Goal: Task Accomplishment & Management: Use online tool/utility

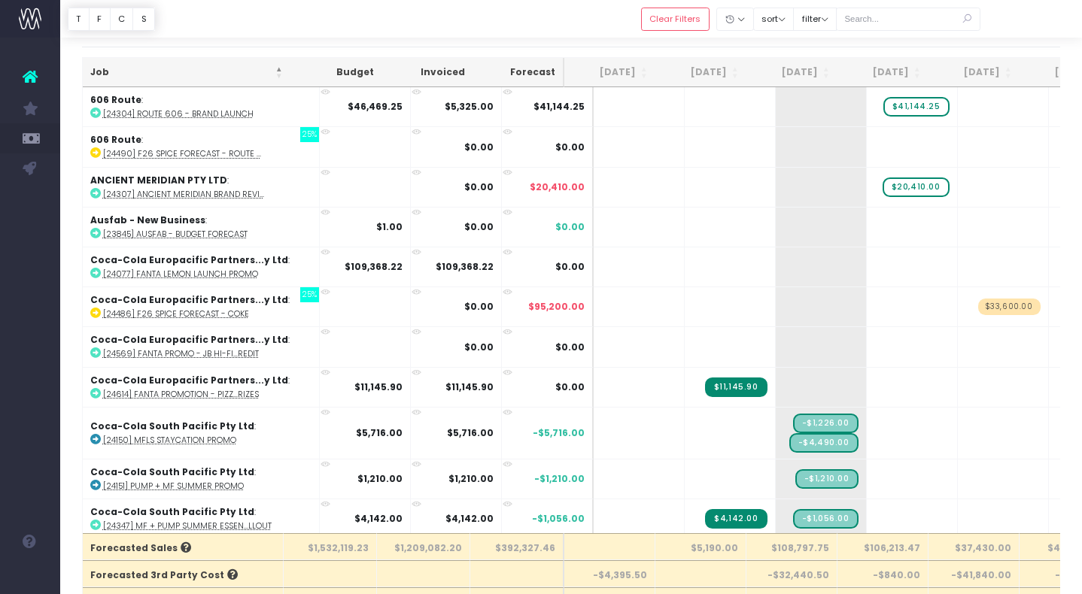
scroll to position [0, 473]
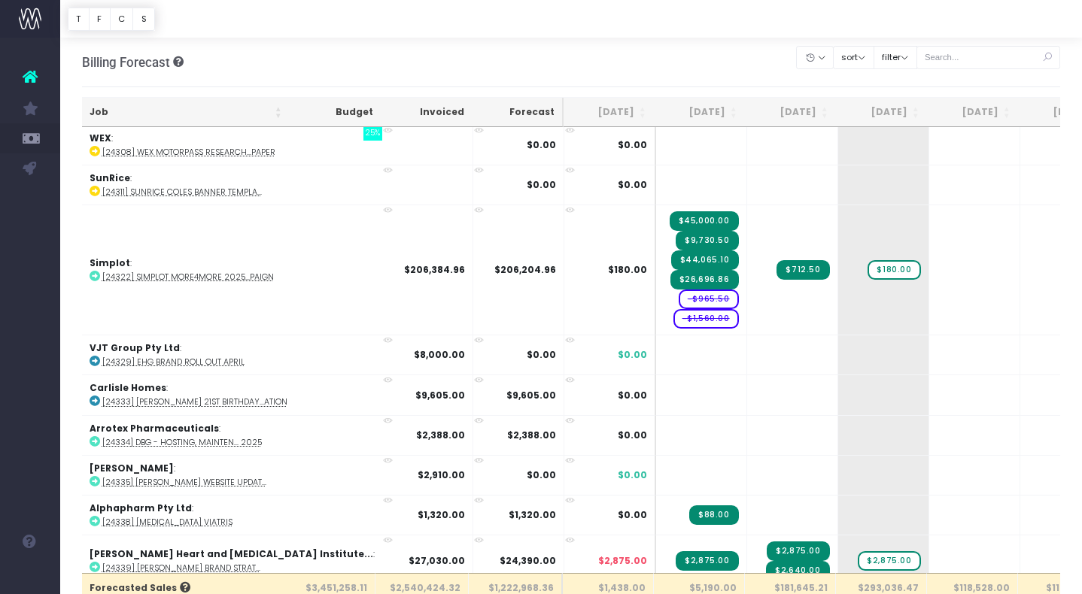
scroll to position [6603, 2]
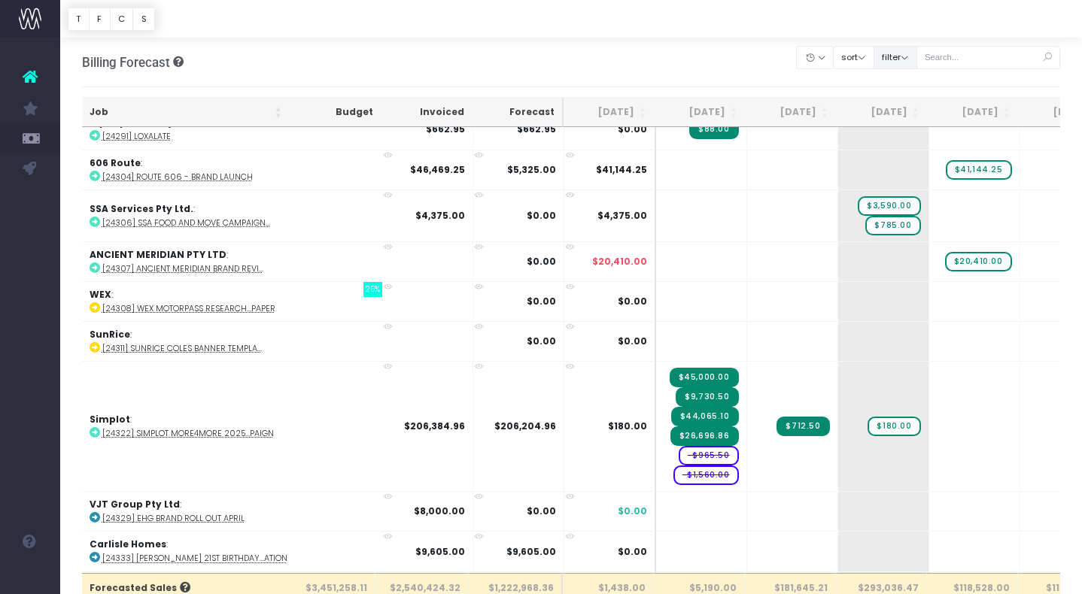
click at [917, 58] on button "filter" at bounding box center [895, 57] width 44 height 23
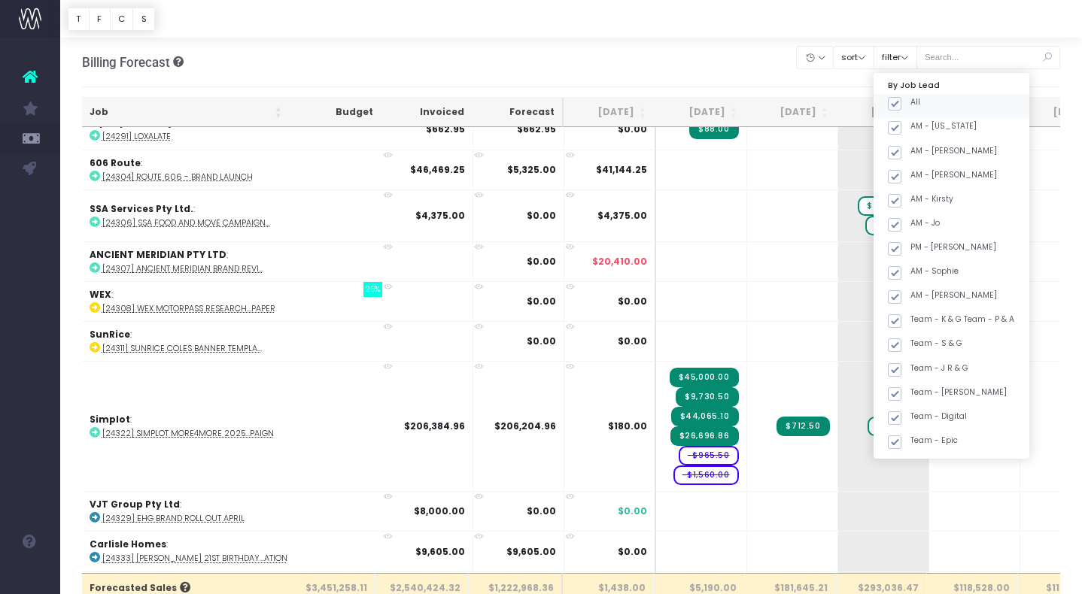
click at [901, 102] on span at bounding box center [895, 104] width 14 height 14
click at [910, 102] on input "All" at bounding box center [915, 101] width 10 height 10
checkbox input "false"
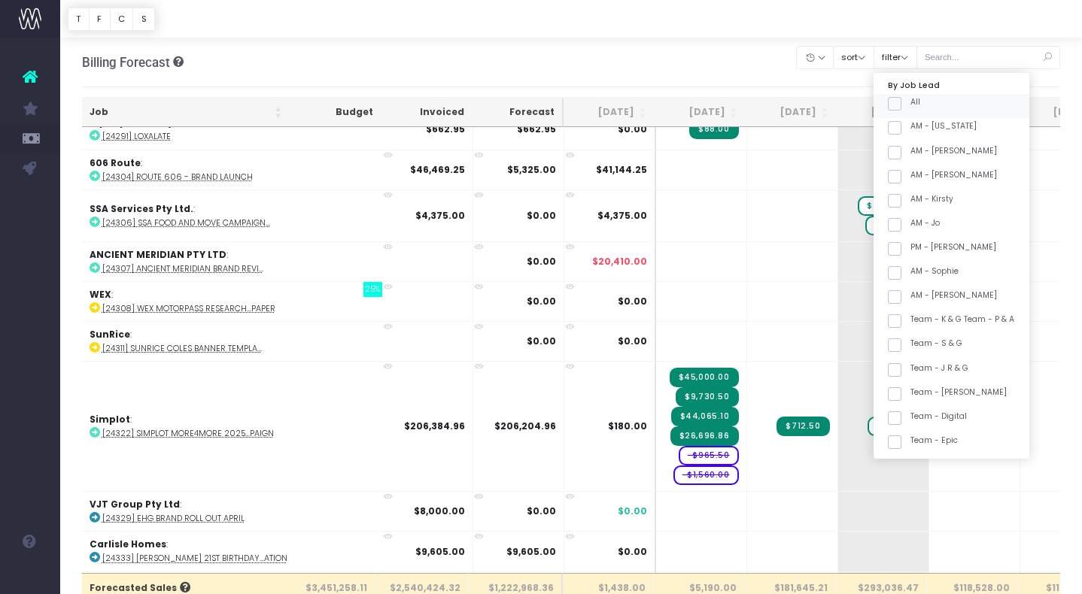
checkbox input "false"
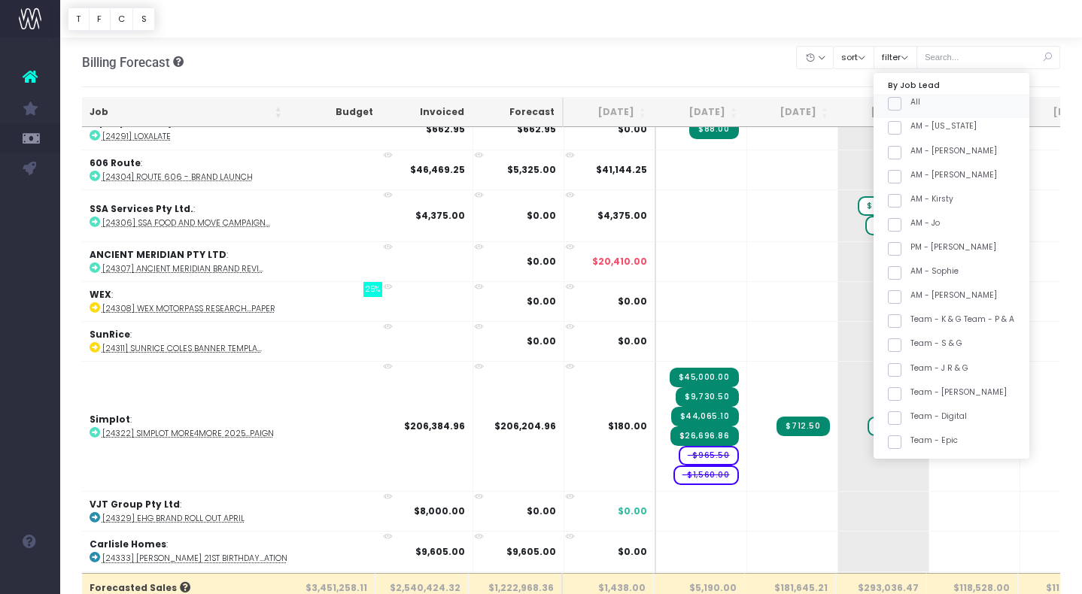
checkbox input "false"
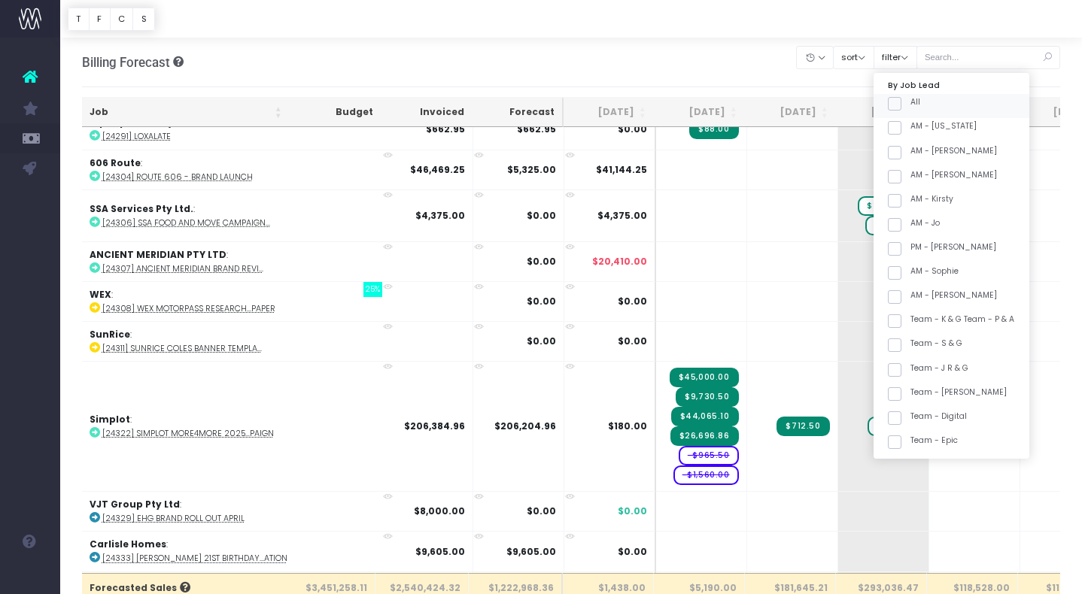
checkbox input "false"
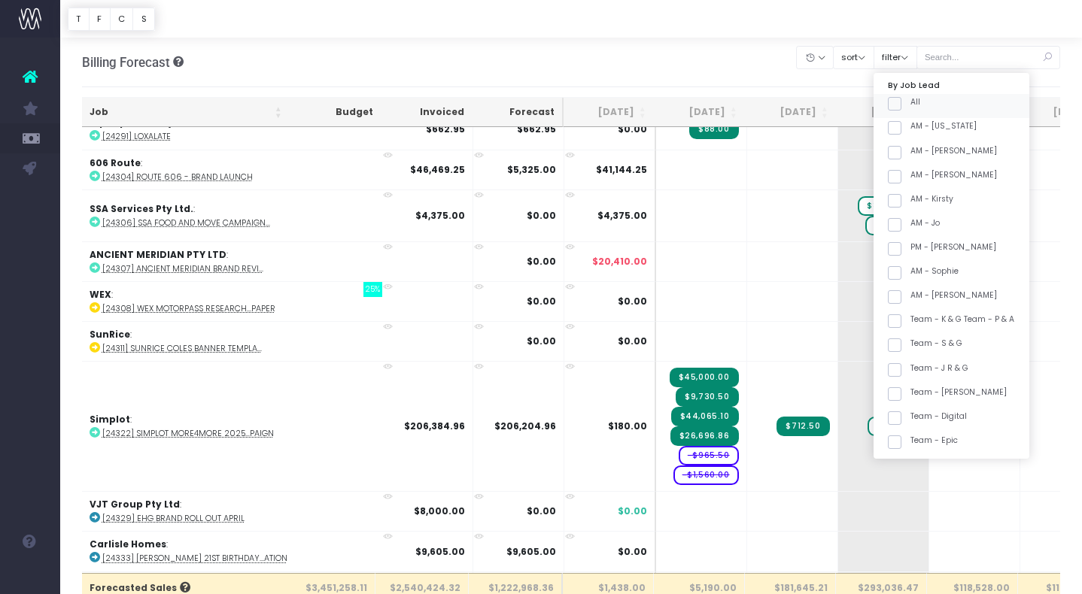
checkbox input "false"
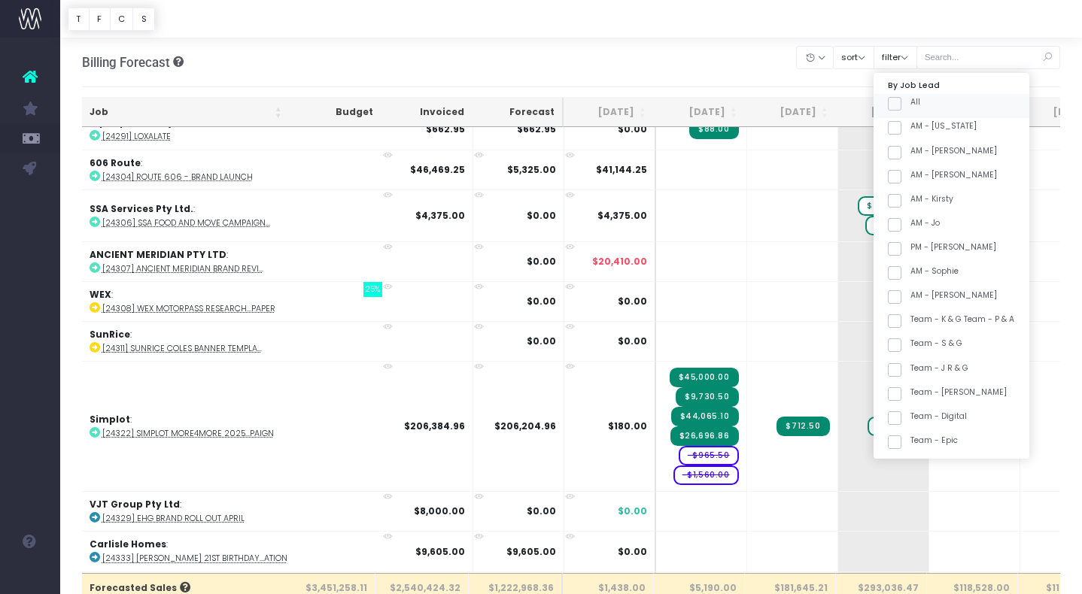
checkbox input "false"
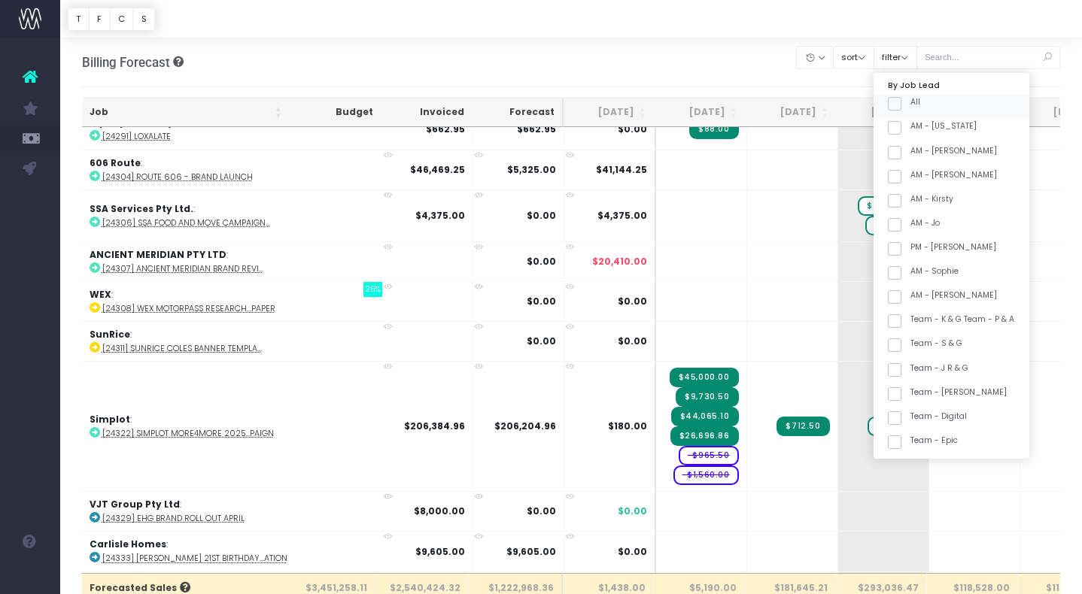
checkbox input "false"
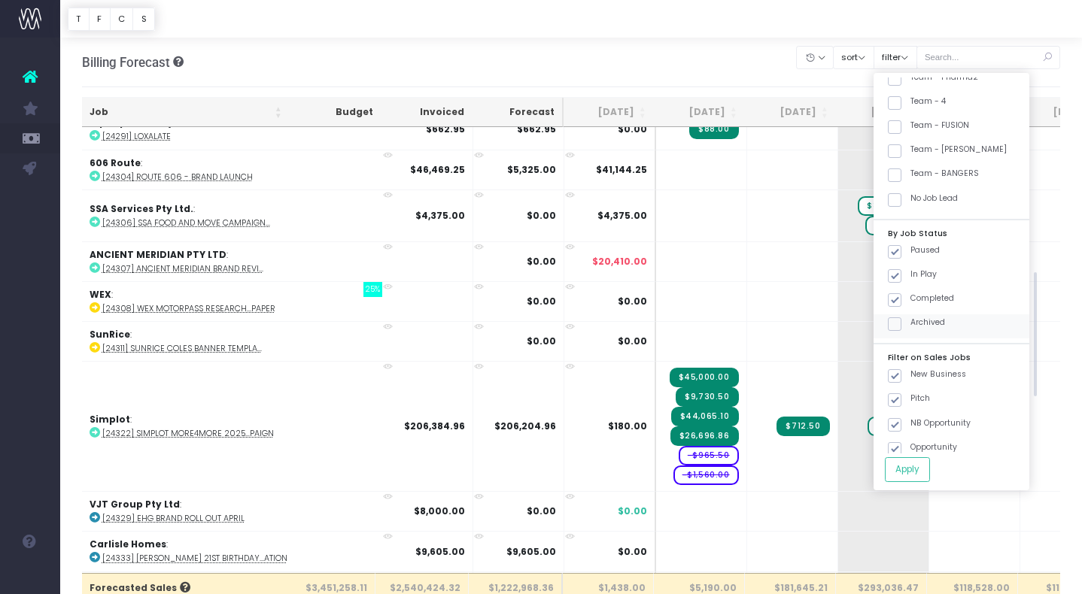
scroll to position [601, 0]
click at [901, 153] on span at bounding box center [895, 155] width 14 height 14
click at [916, 153] on input "Team - [PERSON_NAME]" at bounding box center [915, 152] width 10 height 10
checkbox input "true"
click at [930, 466] on button "Apply" at bounding box center [907, 469] width 45 height 25
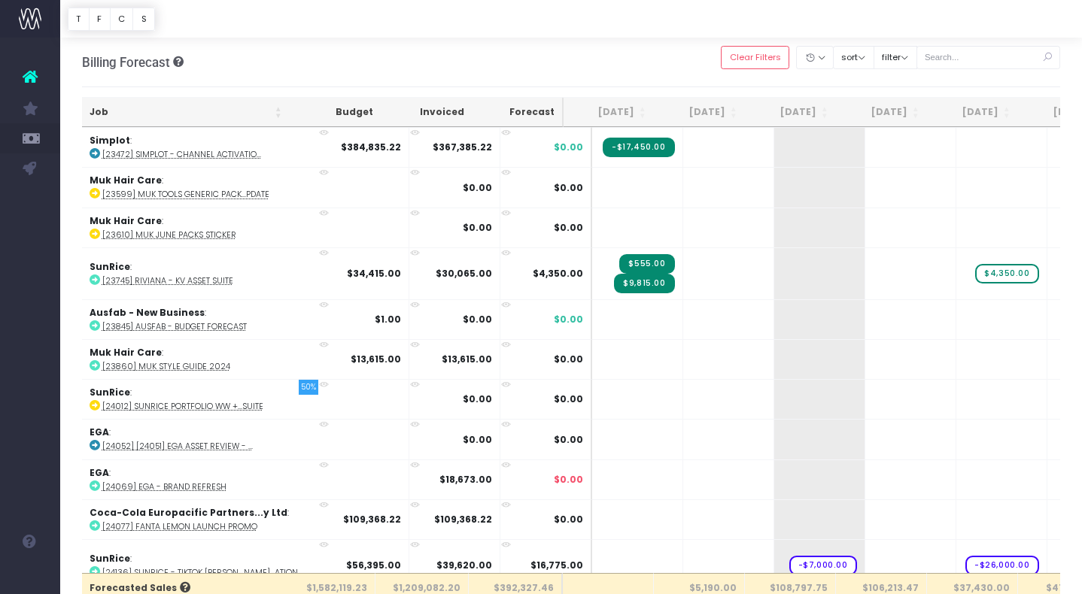
scroll to position [0, 2]
click at [135, 111] on th "Job" at bounding box center [186, 112] width 208 height 29
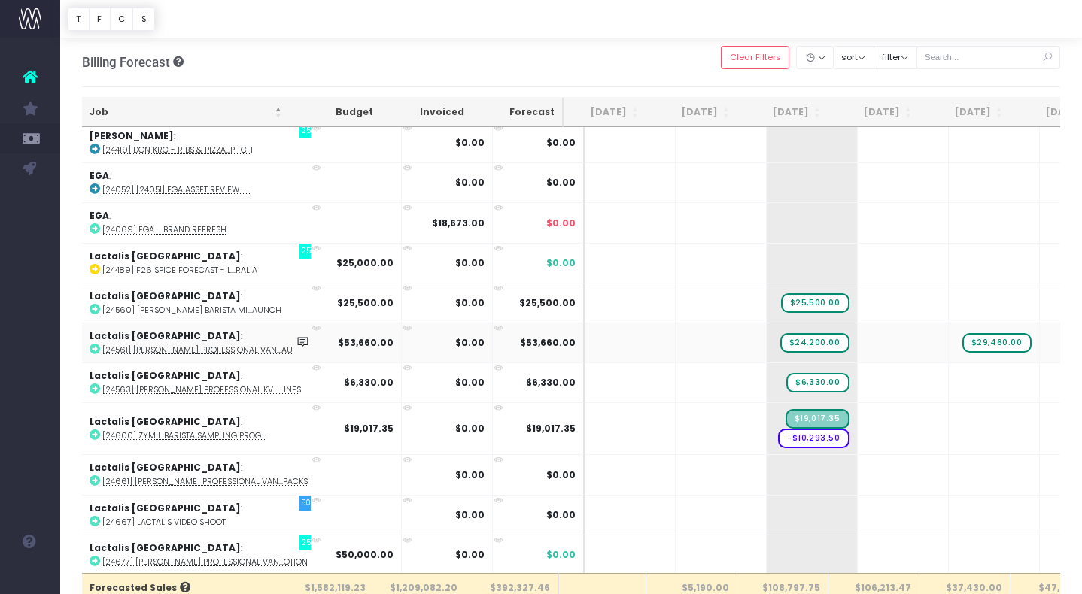
scroll to position [0, 98]
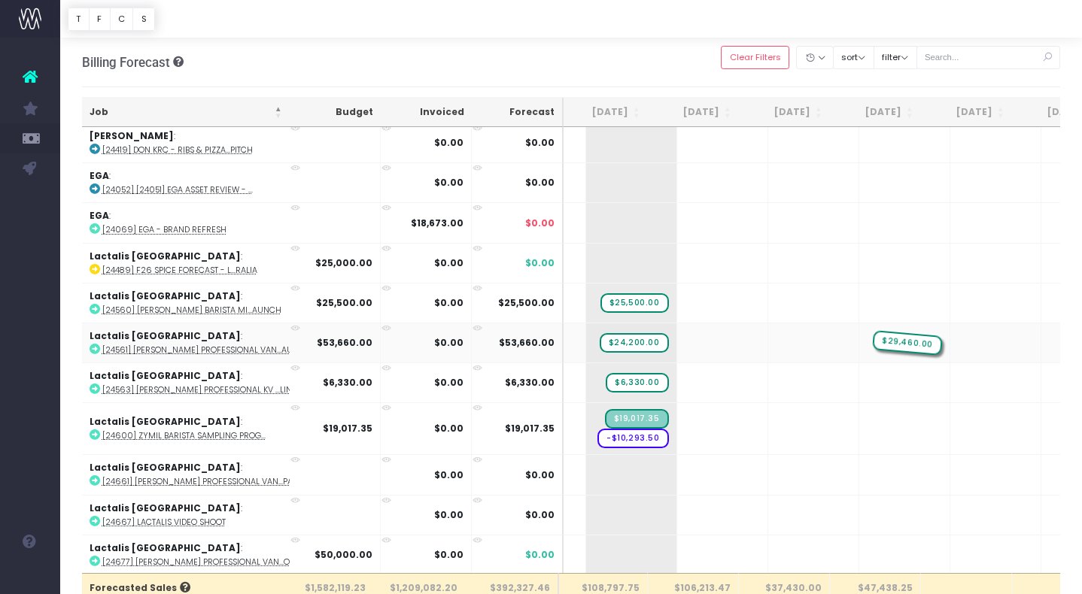
drag, startPoint x: 794, startPoint y: 343, endPoint x: 869, endPoint y: 340, distance: 75.3
click at [617, 340] on span "$24,200.00" at bounding box center [634, 343] width 69 height 20
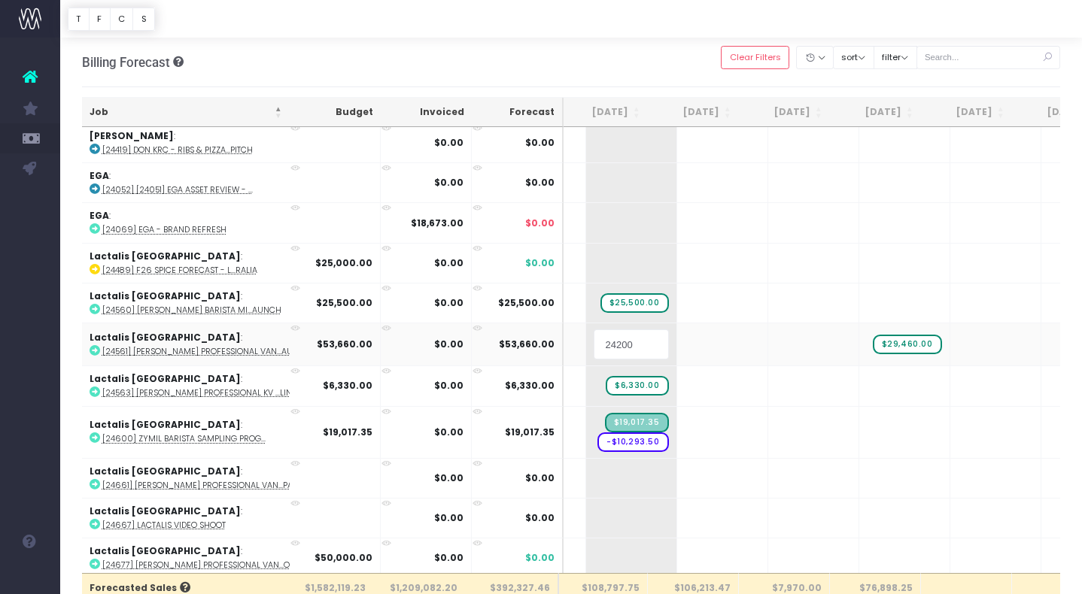
click at [594, 339] on input "24200" at bounding box center [631, 345] width 75 height 30
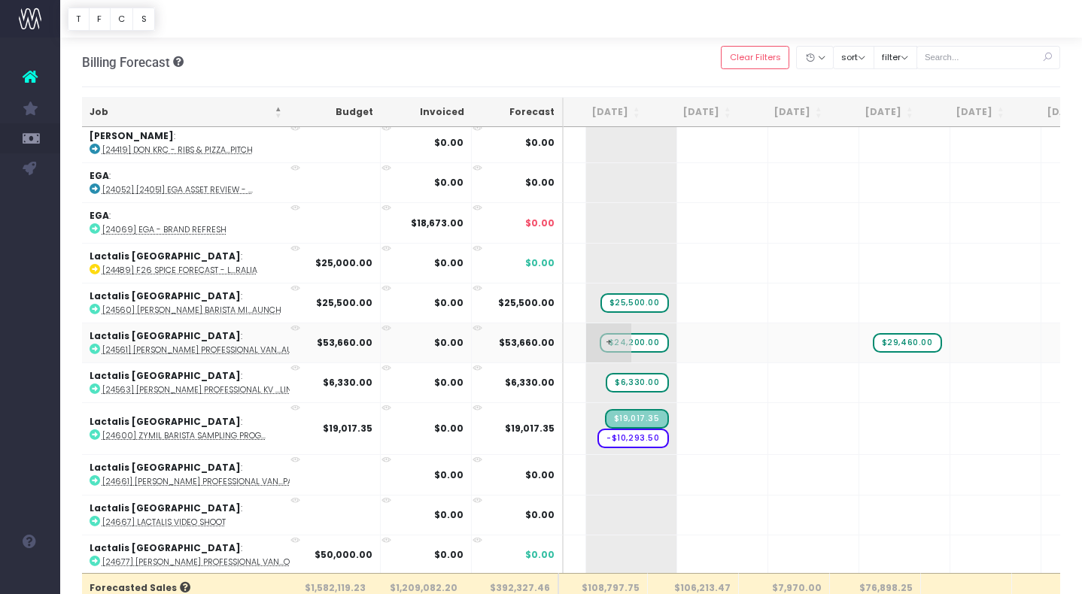
click at [620, 341] on span "$24,200.00" at bounding box center [634, 343] width 69 height 20
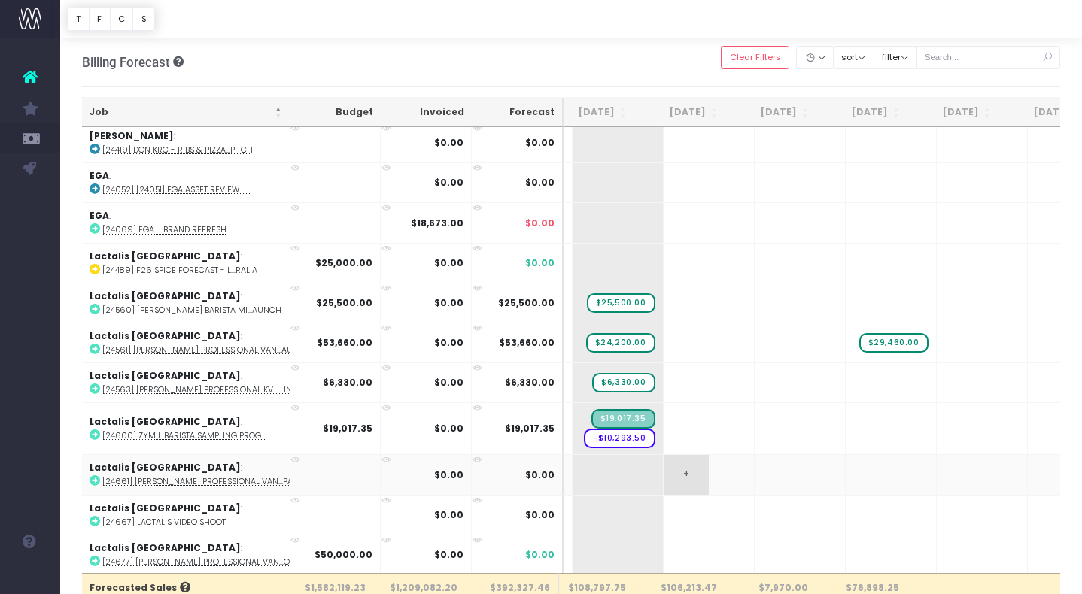
scroll to position [0, 207]
click at [224, 481] on abbr "[24661] [PERSON_NAME] Professional Van...Packs" at bounding box center [204, 481] width 205 height 11
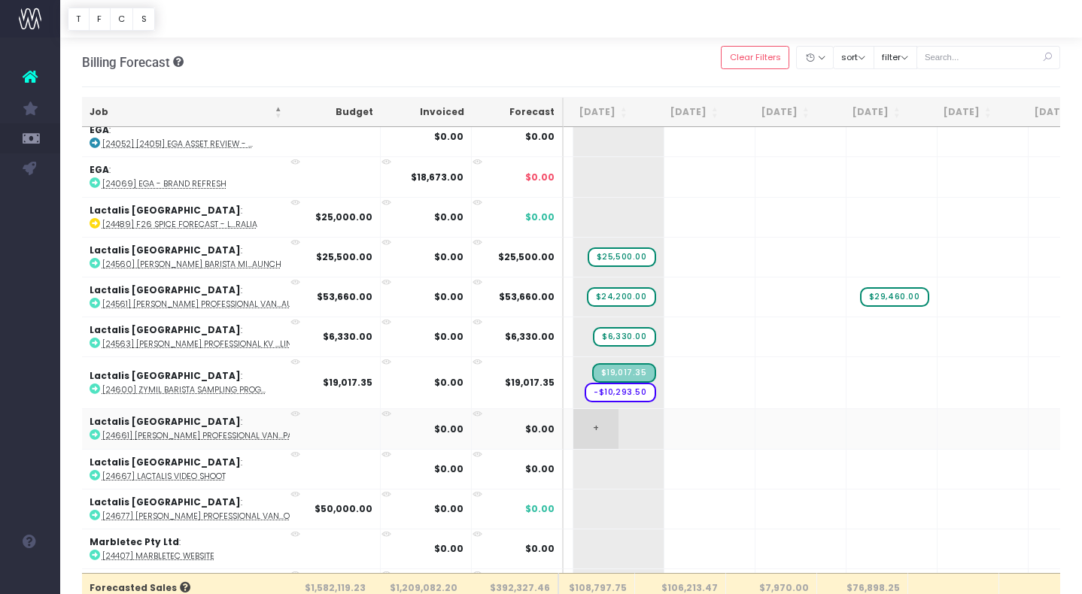
scroll to position [707, 202]
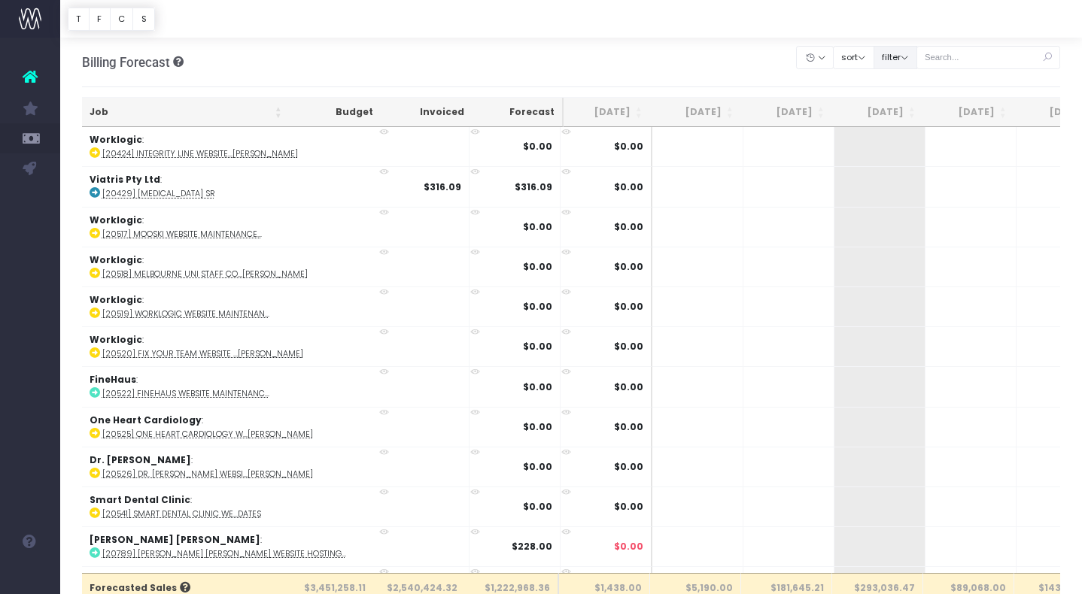
click at [912, 56] on button "filter" at bounding box center [895, 57] width 44 height 23
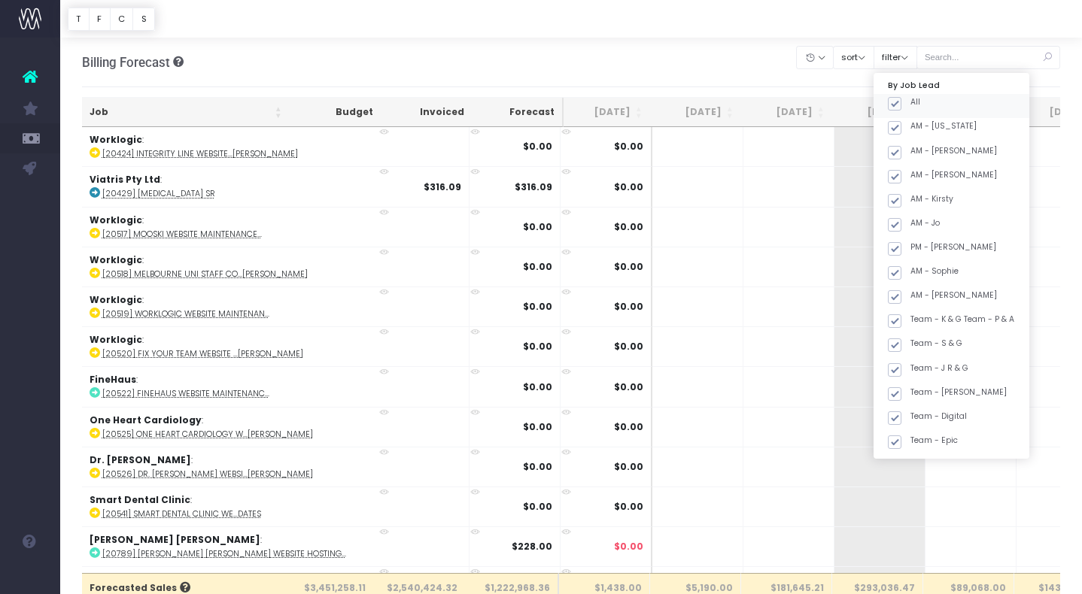
click at [901, 102] on span at bounding box center [895, 104] width 14 height 14
click at [915, 102] on input "All" at bounding box center [915, 101] width 10 height 10
checkbox input "false"
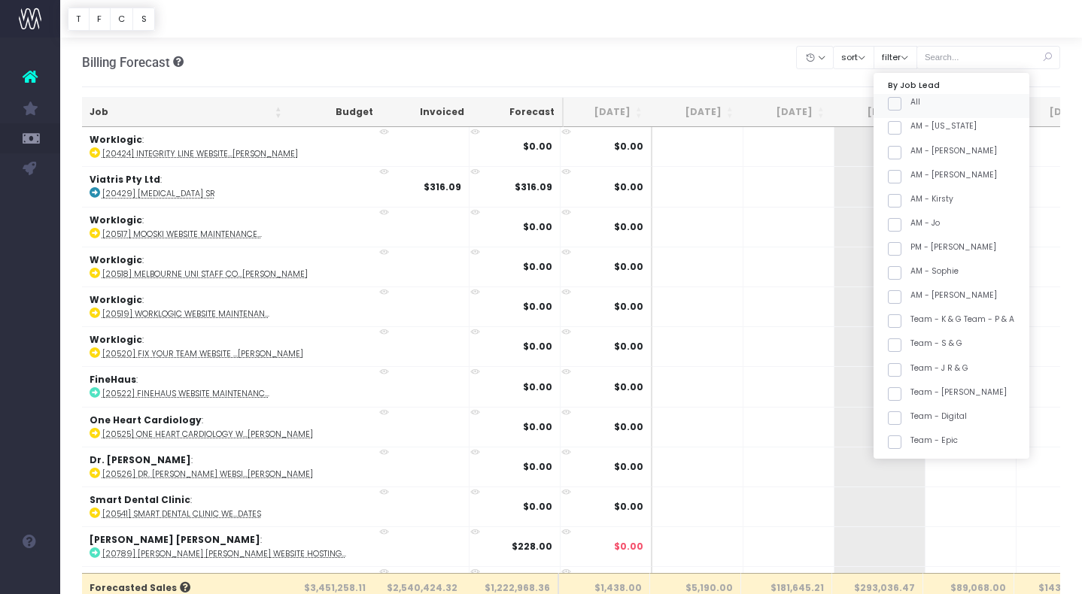
checkbox input "false"
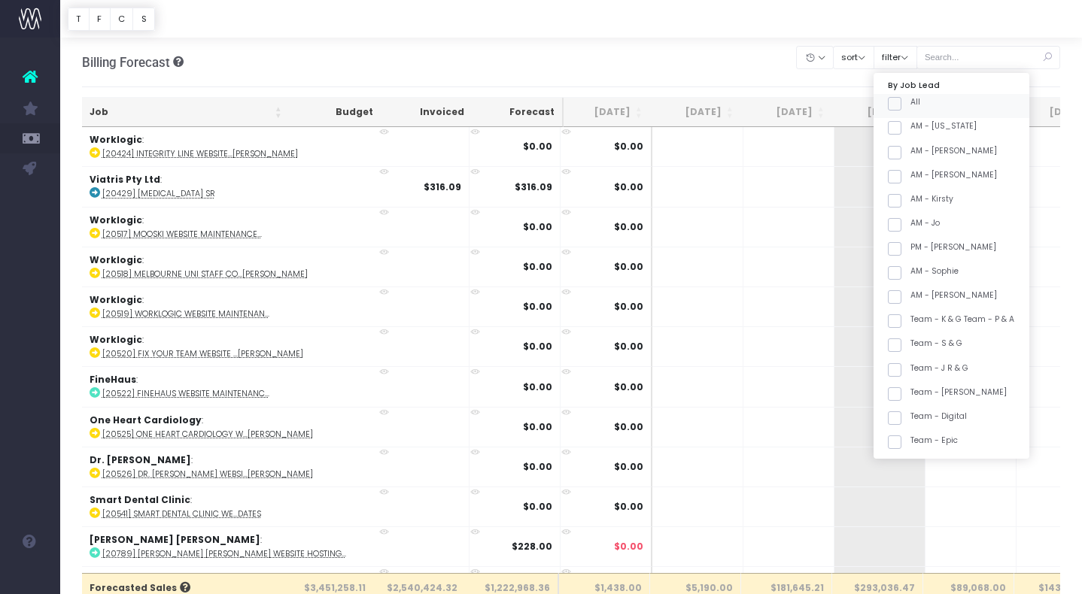
checkbox input "false"
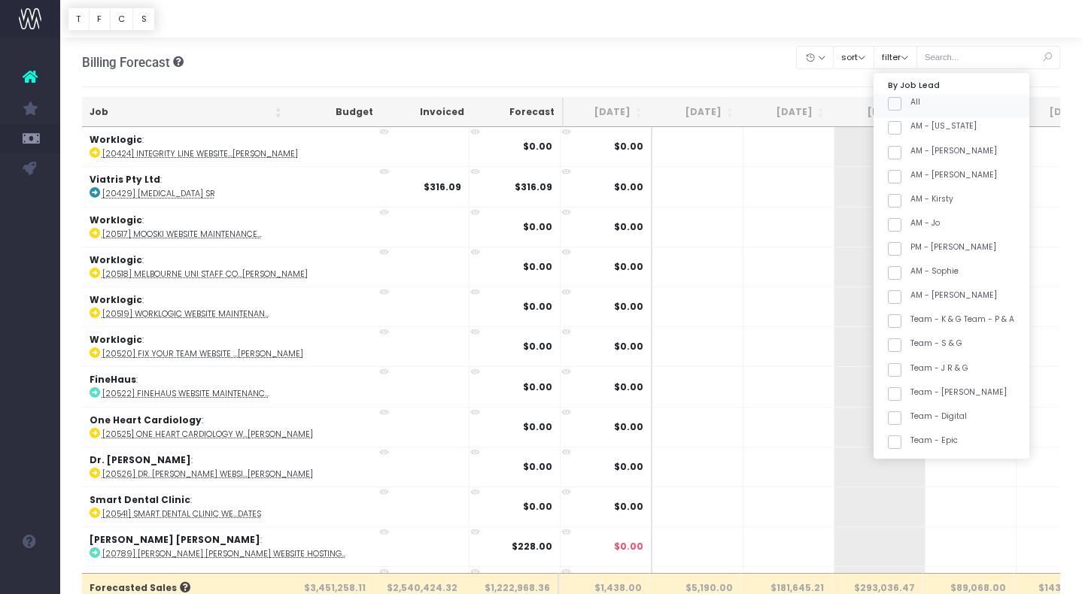
checkbox input "false"
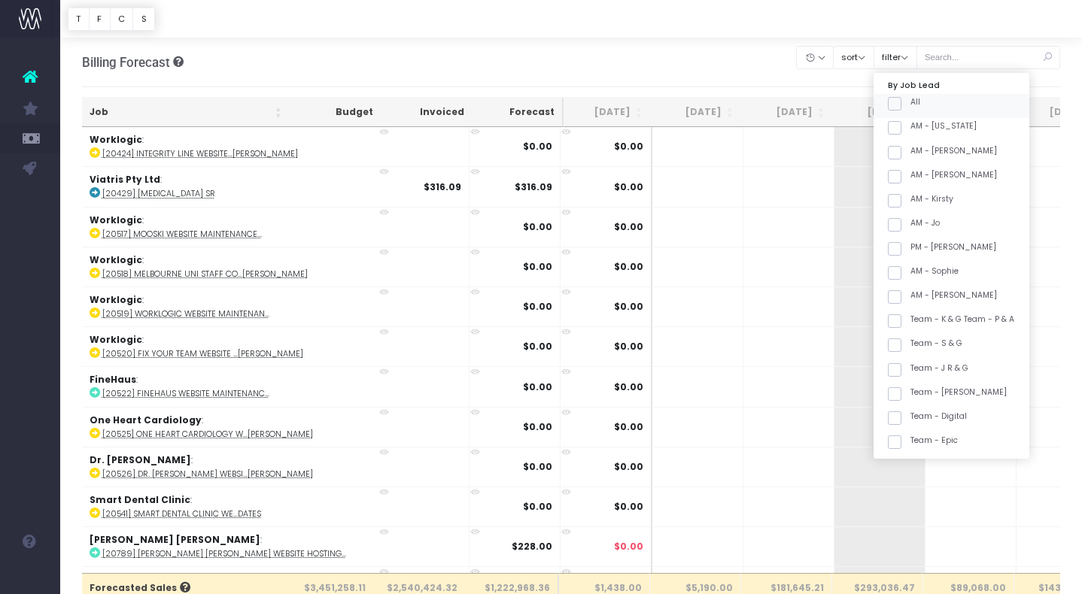
checkbox input "false"
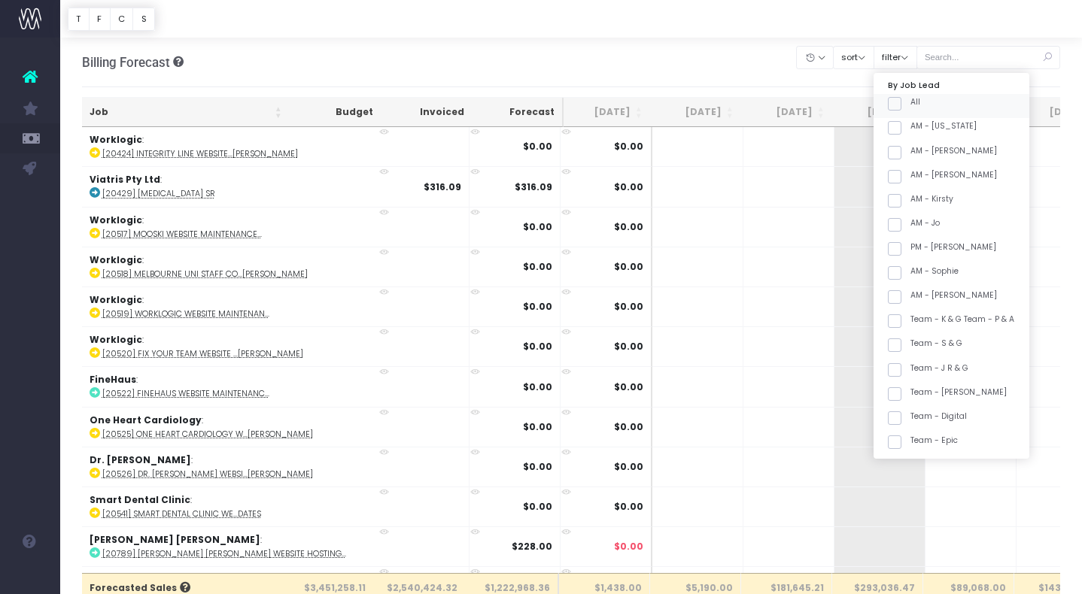
checkbox input "false"
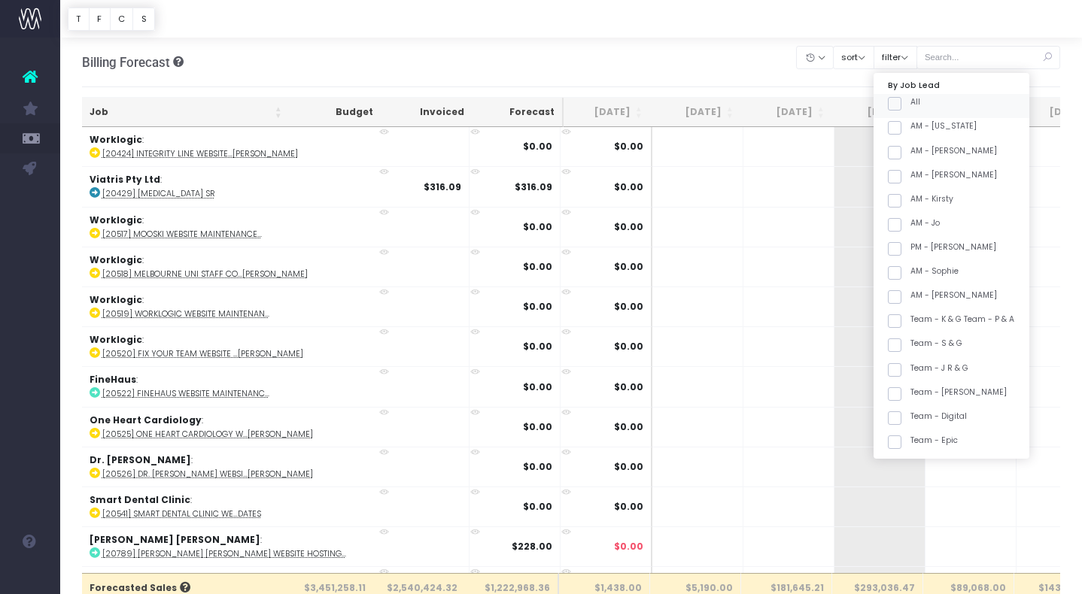
checkbox input "false"
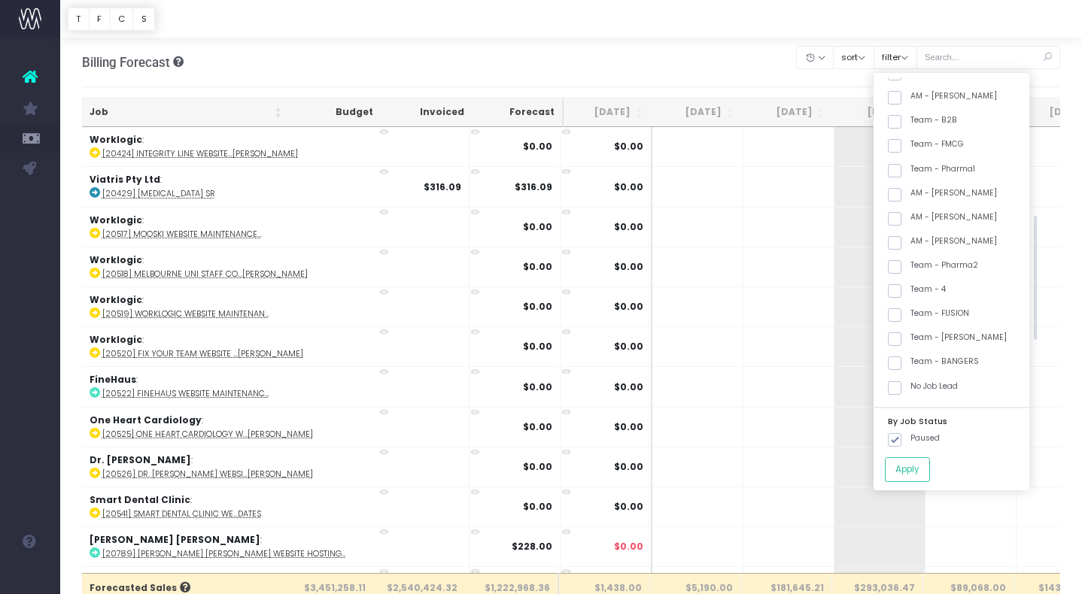
scroll to position [418, 0]
click at [901, 335] on span at bounding box center [895, 338] width 14 height 14
click at [916, 335] on input "Team - [PERSON_NAME]" at bounding box center [915, 335] width 10 height 10
checkbox input "true"
click at [930, 470] on button "Apply" at bounding box center [907, 469] width 45 height 25
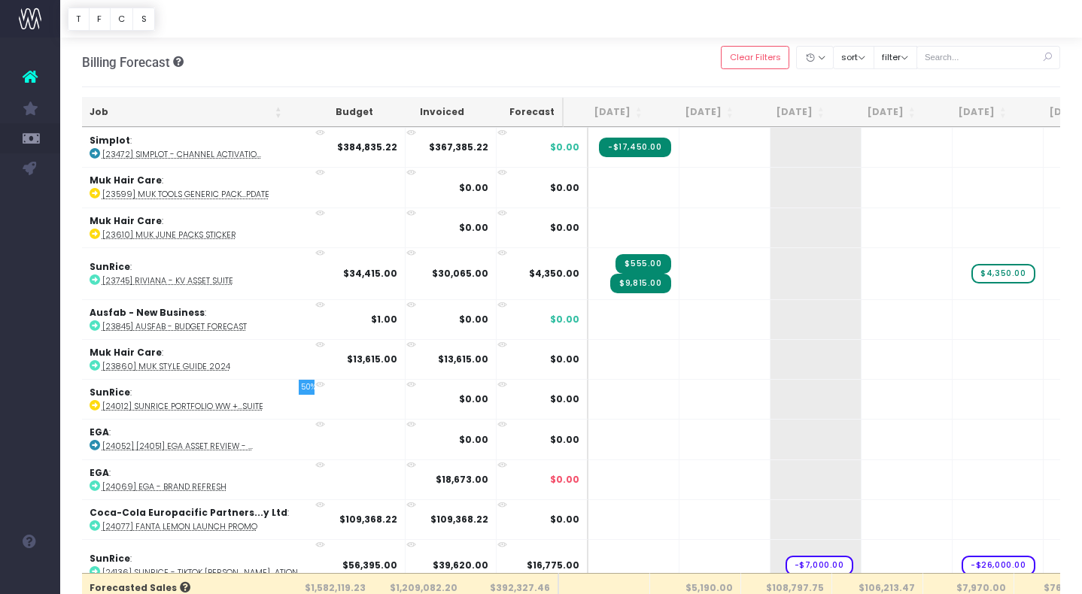
click at [248, 114] on th "Job" at bounding box center [186, 112] width 208 height 29
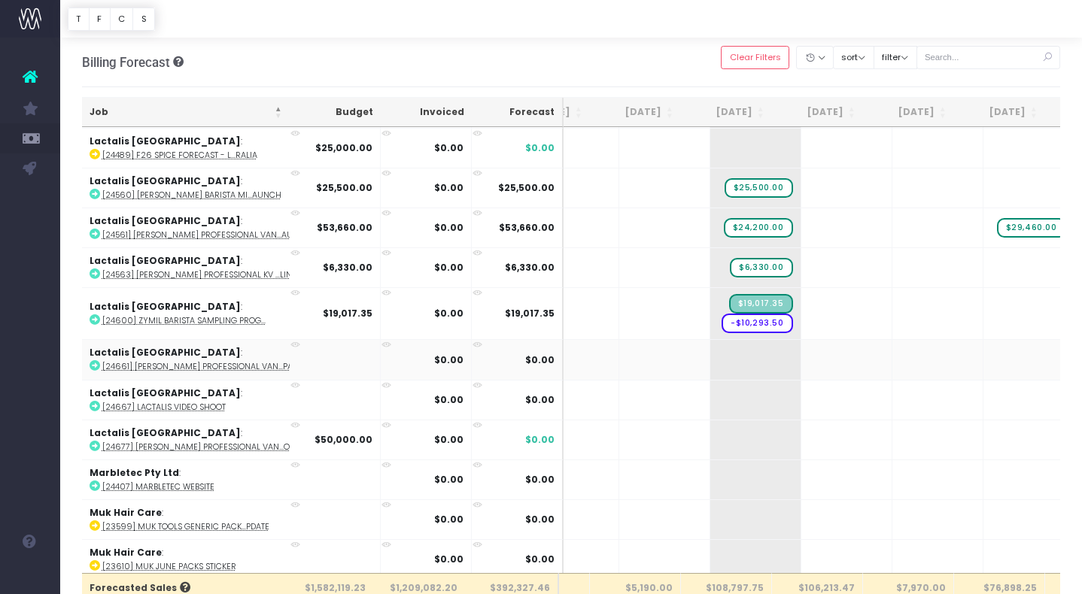
scroll to position [771, 68]
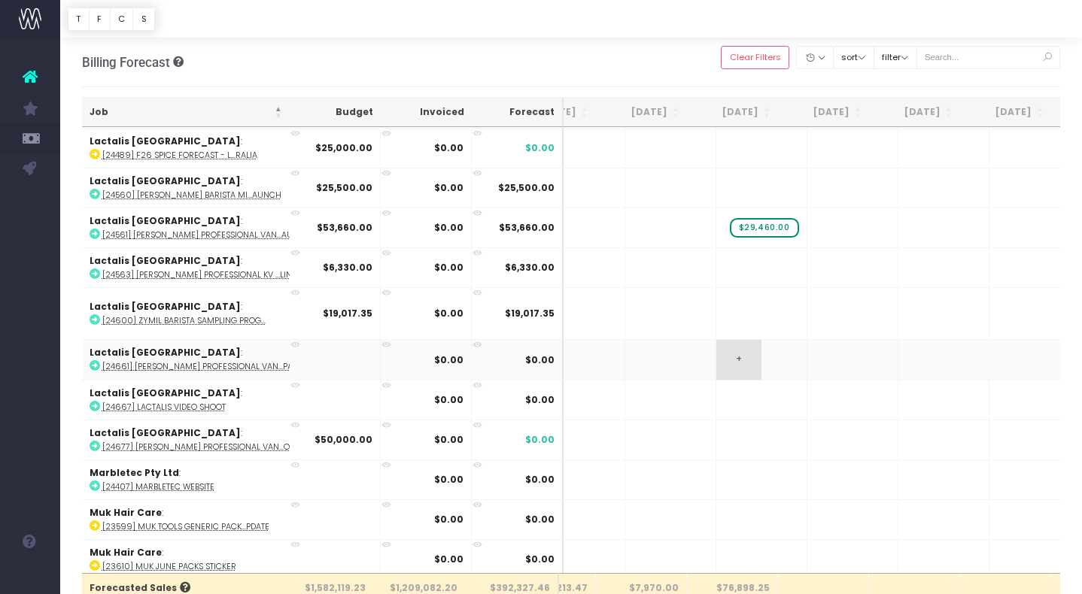
click at [716, 360] on span "+" at bounding box center [738, 359] width 45 height 39
click at [741, 361] on td "+" at bounding box center [761, 359] width 91 height 40
click at [716, 352] on span "+" at bounding box center [738, 359] width 45 height 39
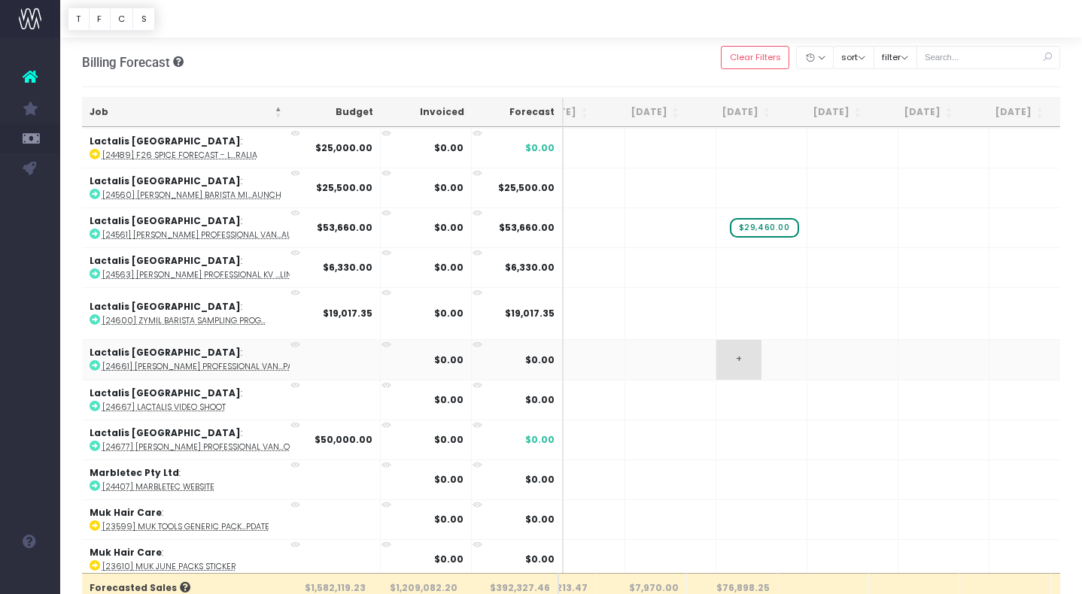
click at [716, 355] on span "+" at bounding box center [738, 359] width 45 height 39
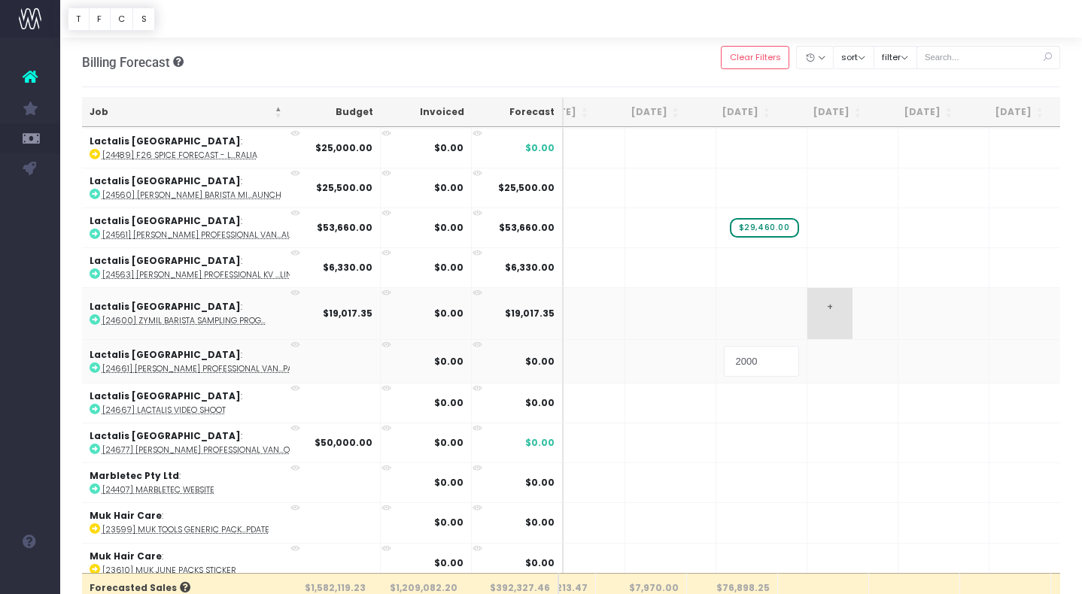
type input "20000"
click at [771, 386] on body "Oh my... this is bad. [PERSON_NAME] wasn't able to load this page. Please conta…" at bounding box center [541, 297] width 1082 height 594
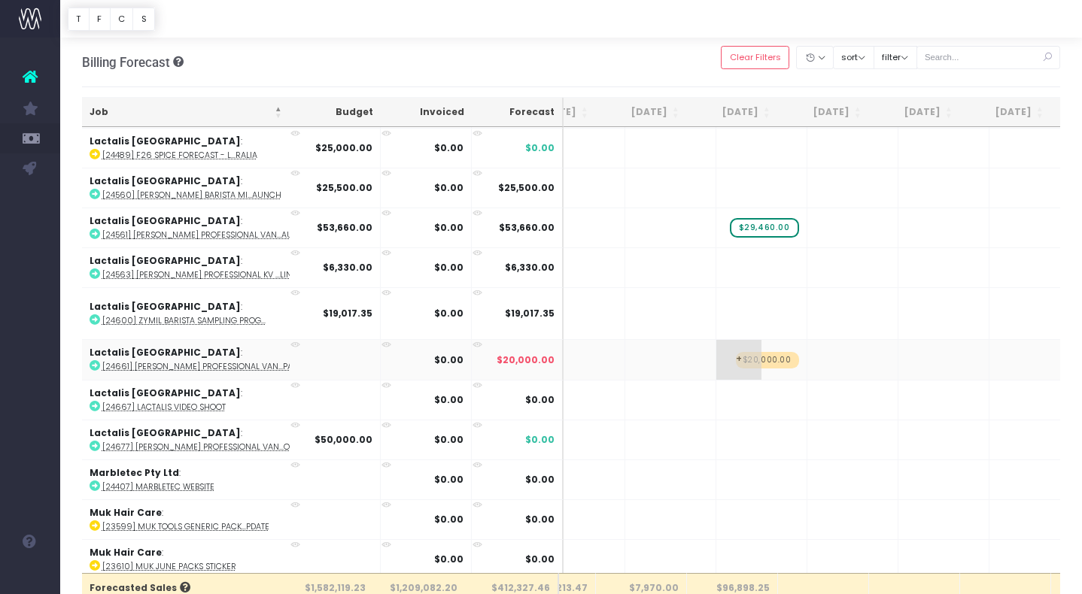
click at [716, 365] on span "+" at bounding box center [738, 359] width 45 height 39
click at [296, 357] on icon at bounding box center [302, 358] width 13 height 13
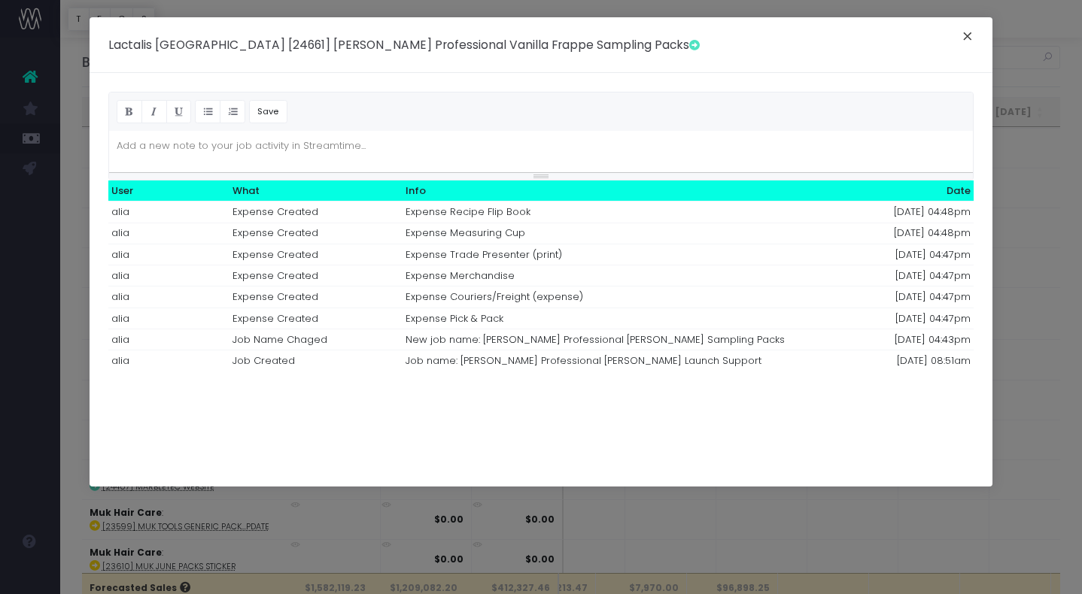
click at [967, 39] on button "×" at bounding box center [968, 38] width 32 height 24
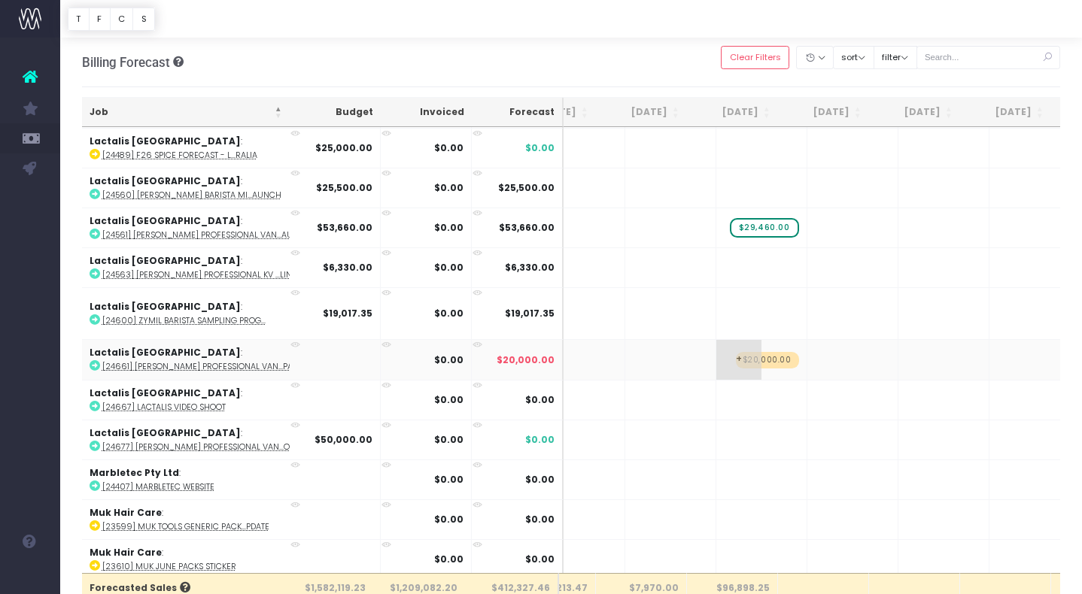
click at [716, 354] on span "+" at bounding box center [738, 359] width 45 height 39
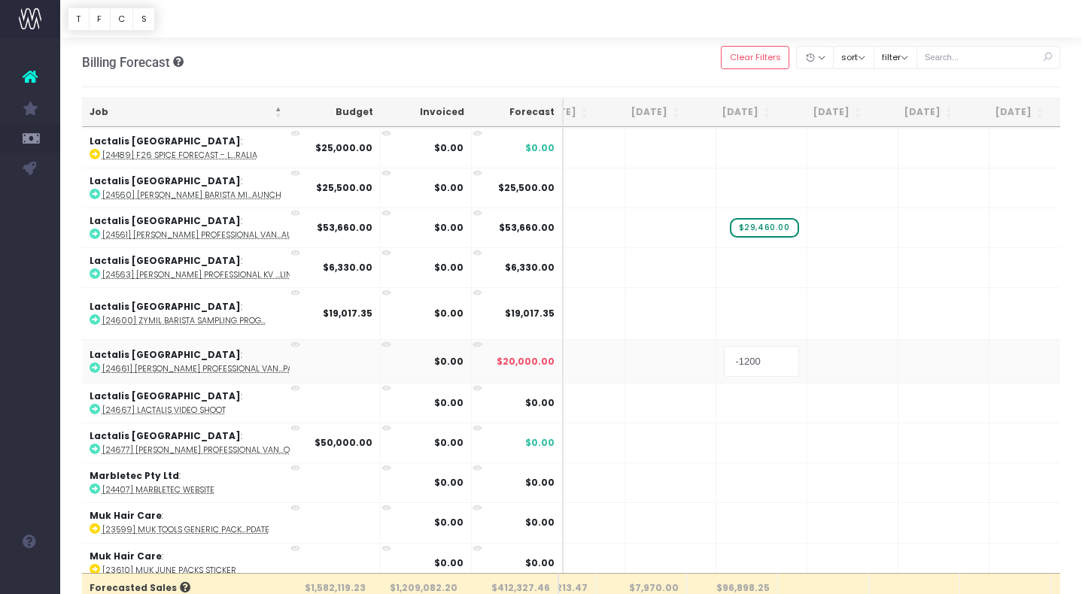
type input "-12000"
click at [732, 406] on body "Oh my... this is bad. [PERSON_NAME] wasn't able to load this page. Please conta…" at bounding box center [541, 297] width 1082 height 594
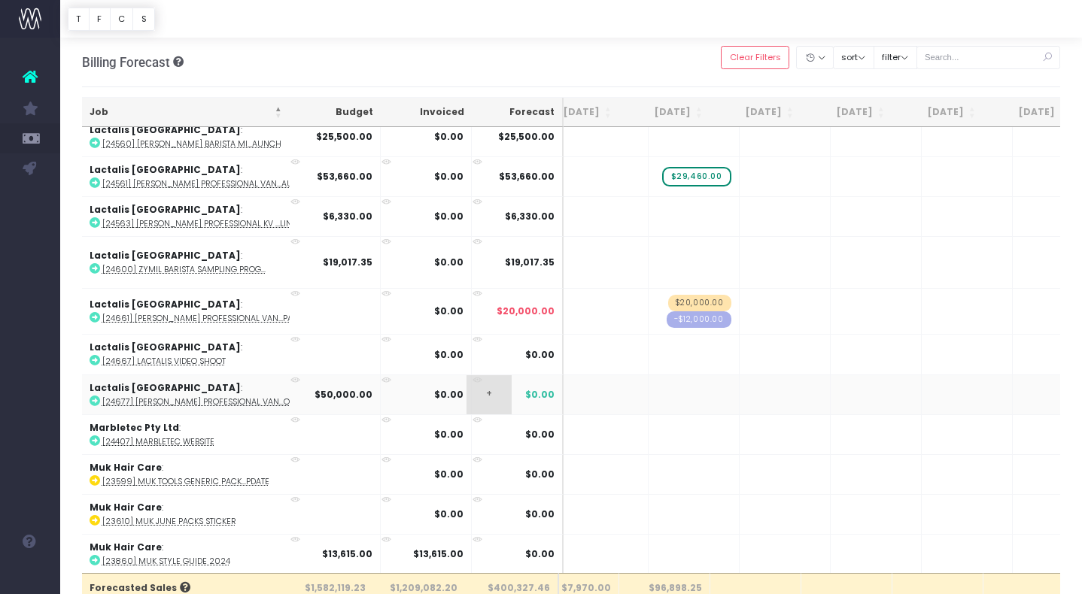
scroll to position [822, 432]
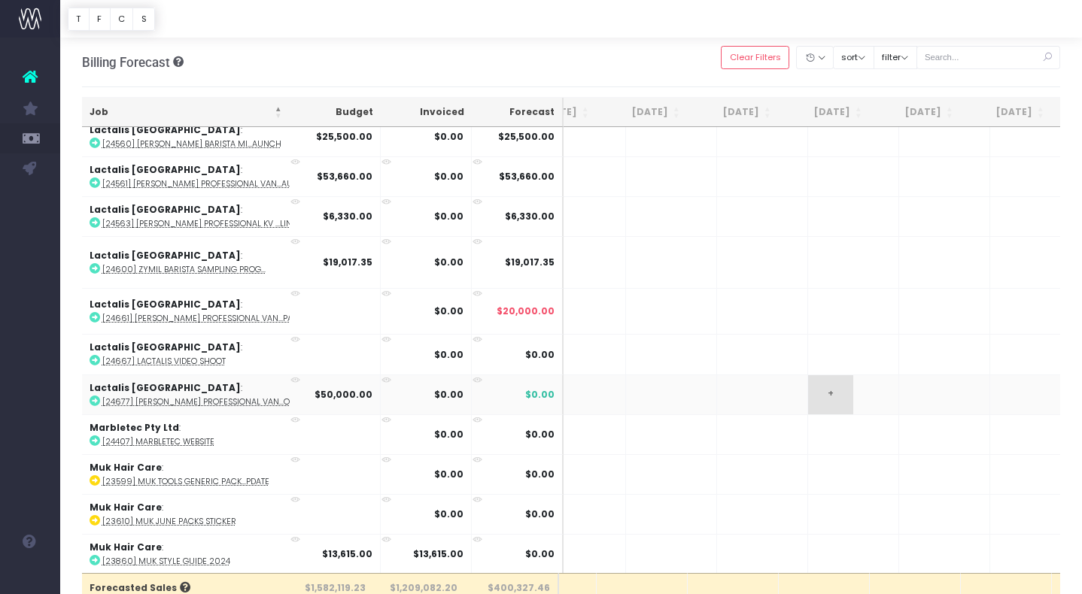
click at [808, 387] on span "+" at bounding box center [830, 394] width 45 height 39
click at [846, 406] on td "+ $50,000.00" at bounding box center [853, 395] width 91 height 40
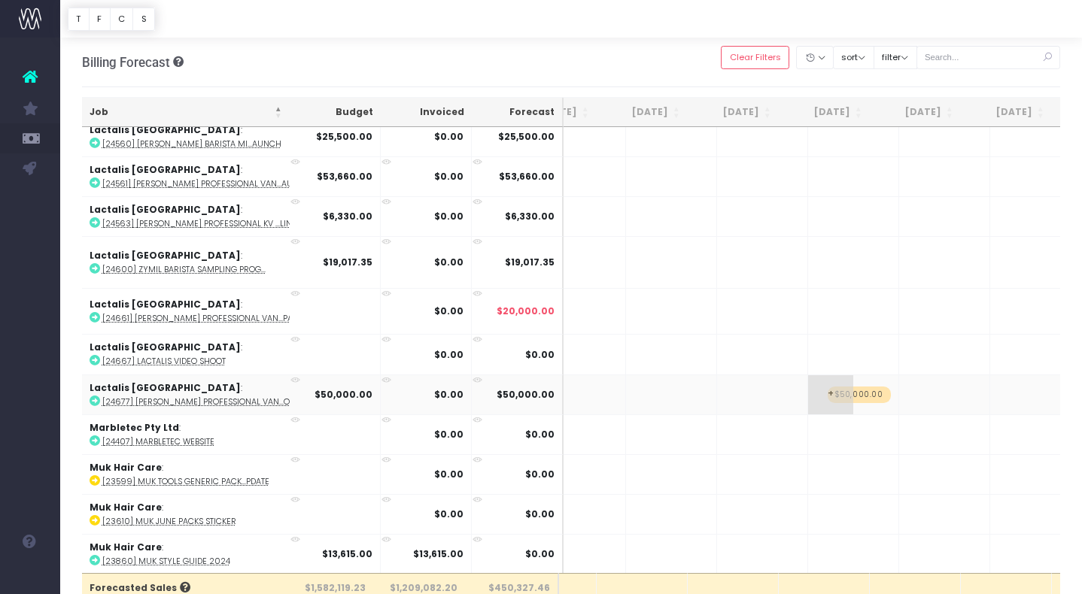
click at [808, 405] on span "+" at bounding box center [830, 394] width 45 height 39
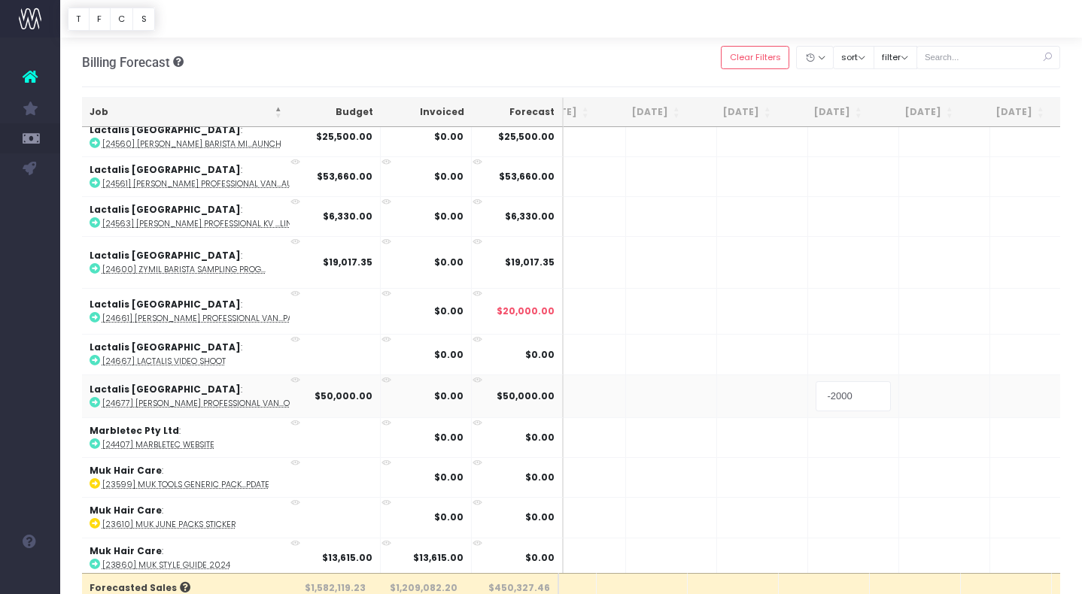
type input "-20000"
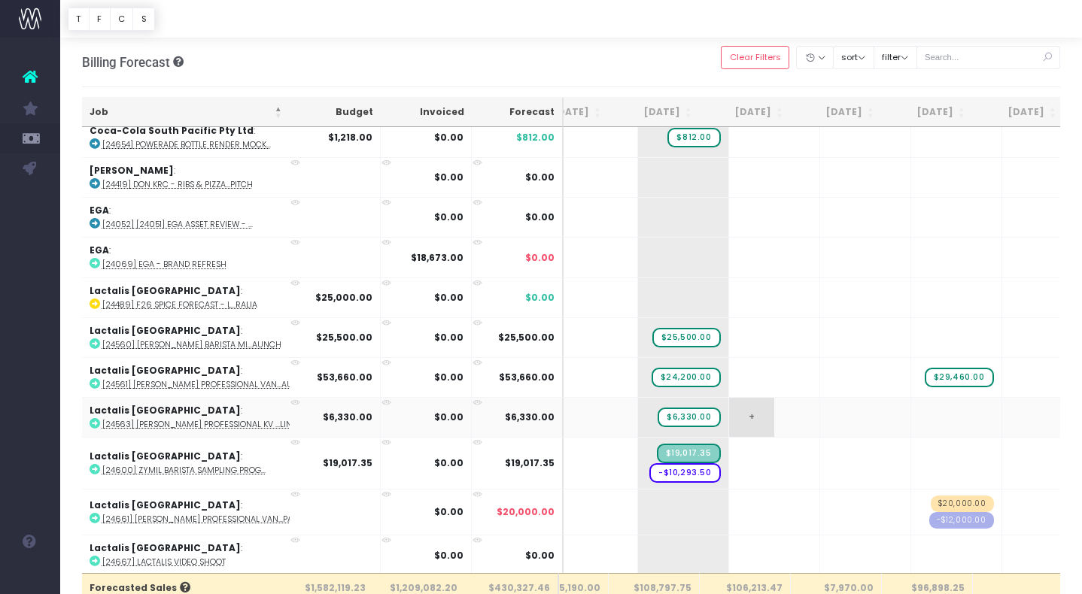
scroll to position [621, 94]
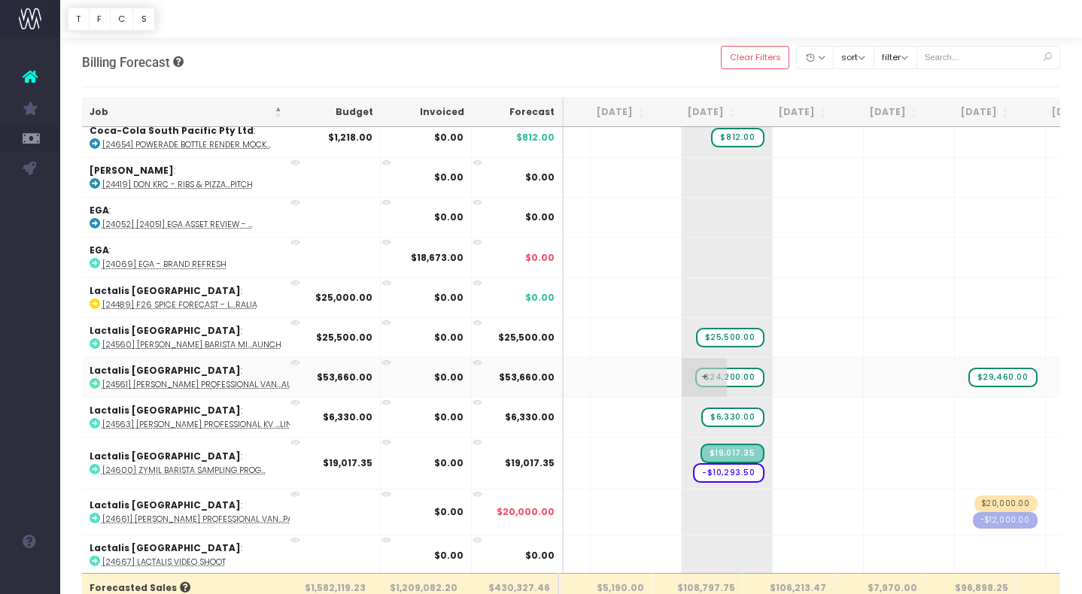
click at [714, 374] on span "$24,200.00" at bounding box center [729, 378] width 69 height 20
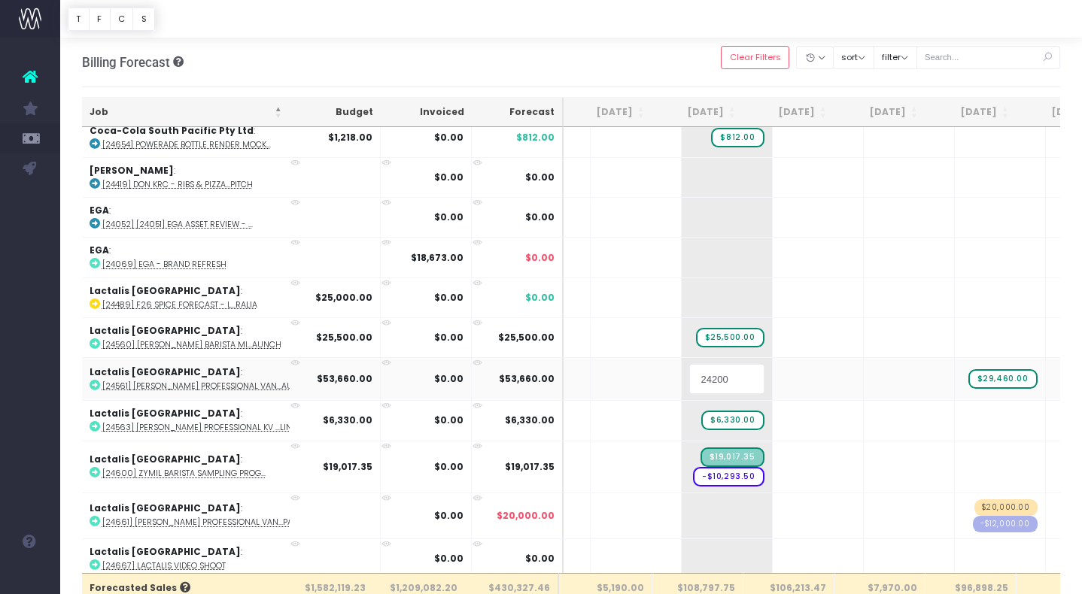
click at [689, 378] on input "24200" at bounding box center [726, 379] width 75 height 30
type input "21200"
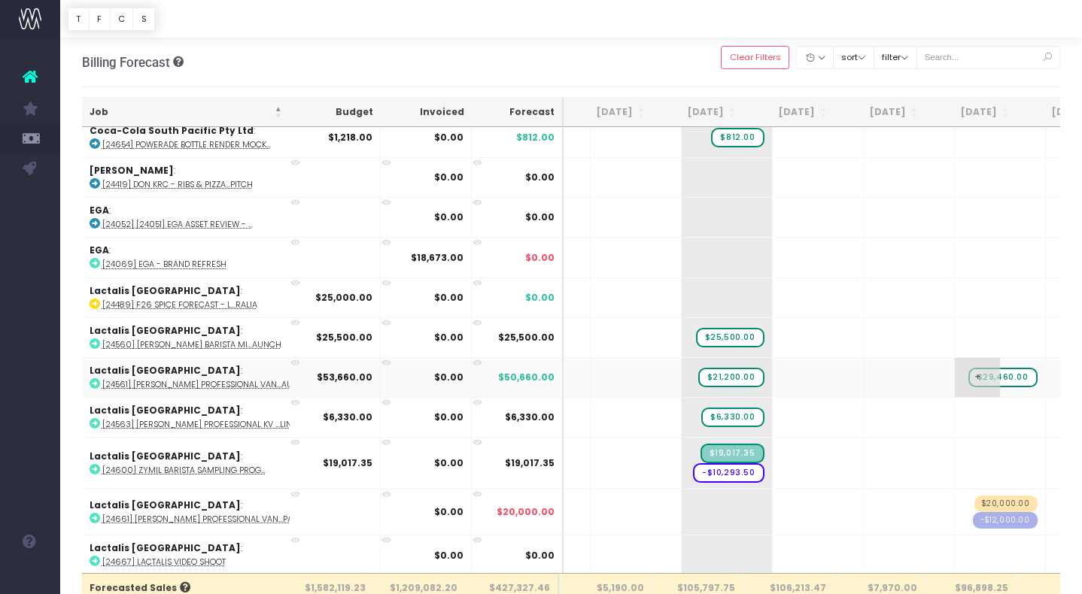
click at [989, 370] on span "$29,460.00" at bounding box center [1002, 378] width 69 height 20
click at [986, 375] on span "$29,460.00" at bounding box center [1002, 378] width 69 height 20
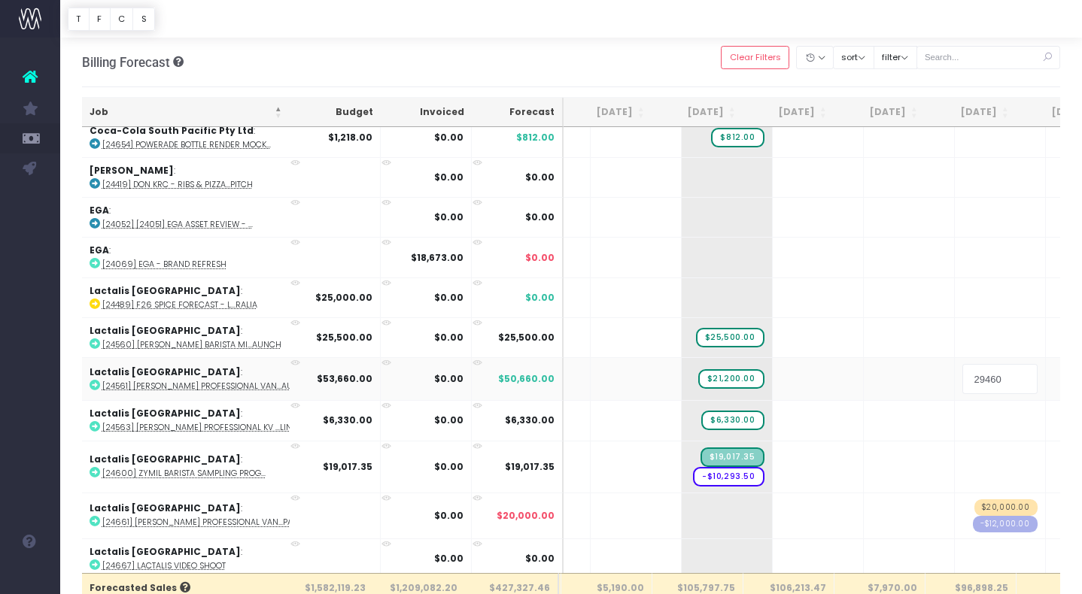
click at [962, 376] on input "29460" at bounding box center [999, 379] width 75 height 30
type input "33460"
click at [1001, 373] on input "33460" at bounding box center [999, 379] width 75 height 30
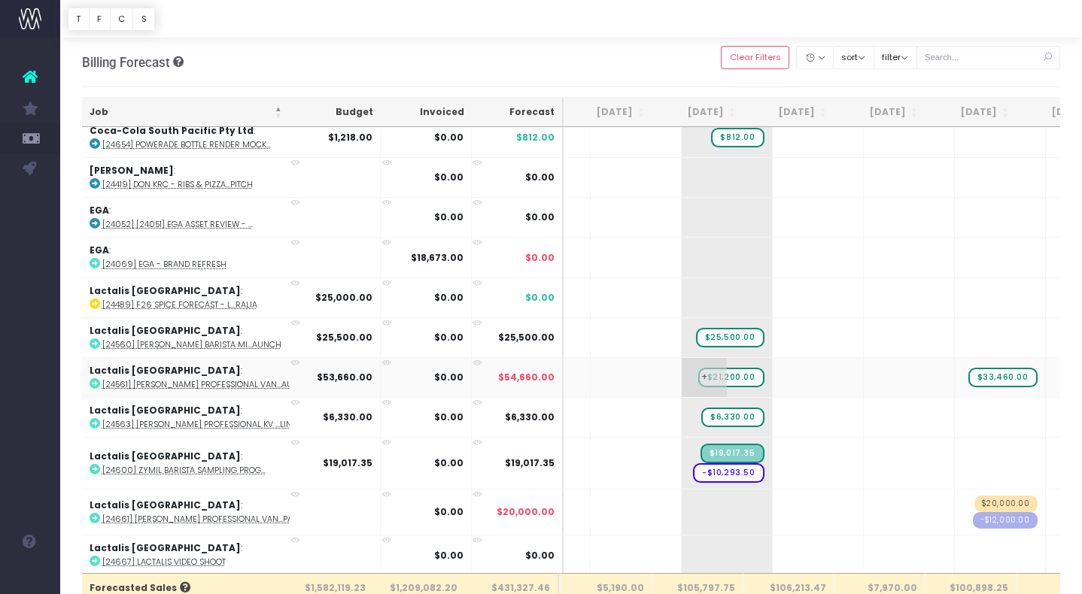
click at [717, 374] on span "$21,200.00" at bounding box center [731, 378] width 66 height 20
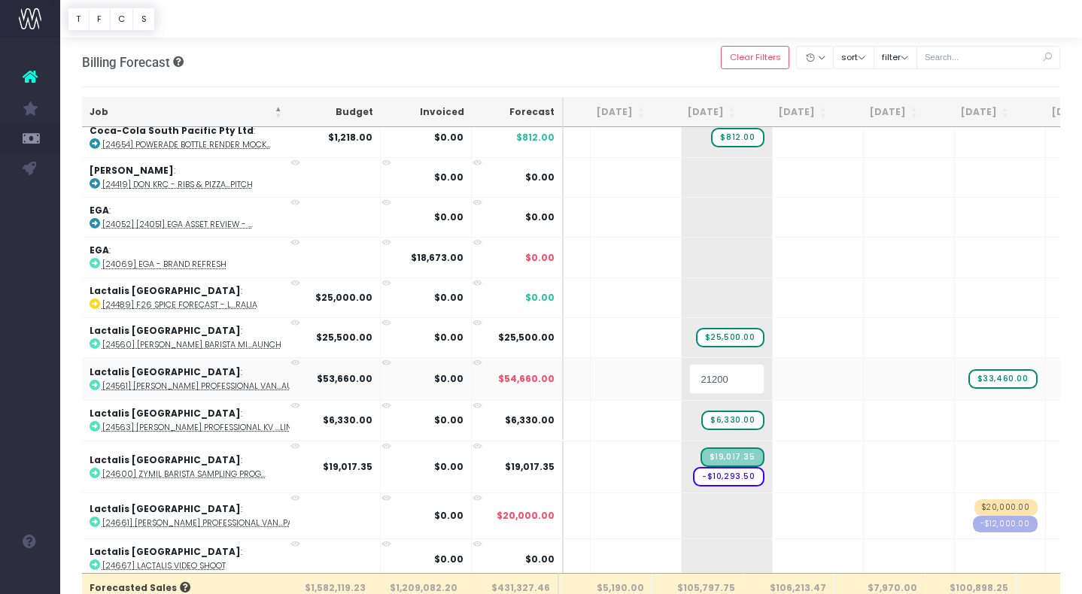
click at [689, 376] on input "21200" at bounding box center [726, 379] width 75 height 30
type input "20200"
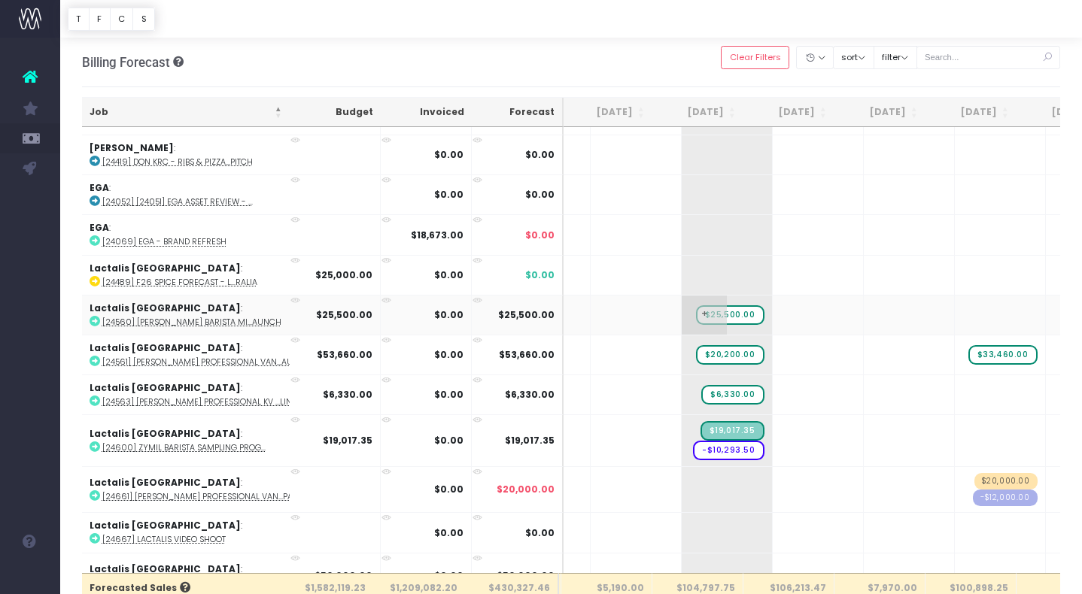
scroll to position [645, 94]
click at [706, 311] on span "$25,500.00" at bounding box center [730, 315] width 68 height 20
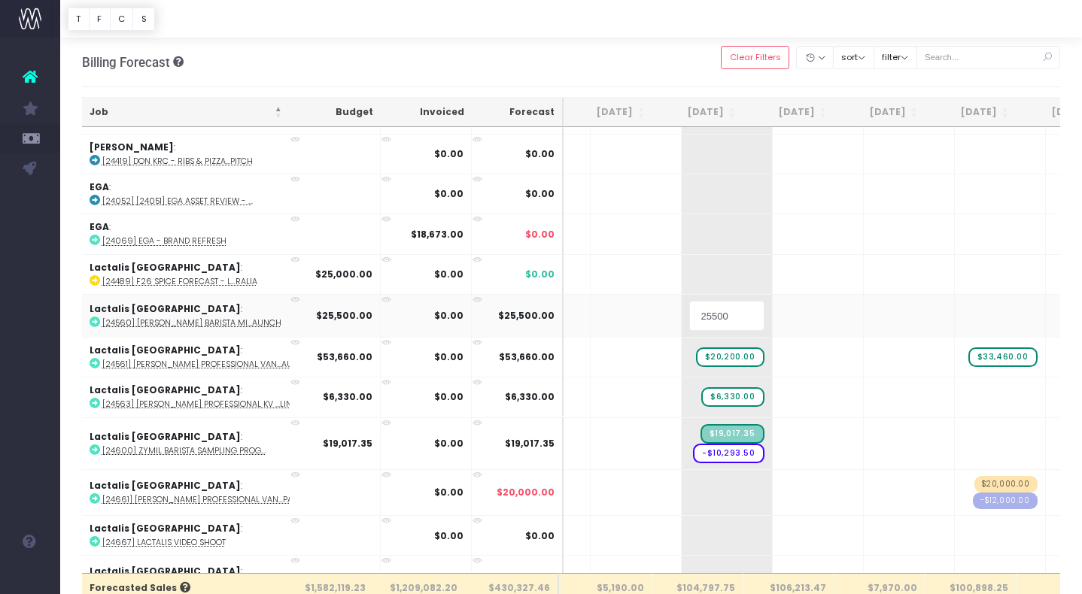
click at [689, 314] on input "25500" at bounding box center [726, 316] width 75 height 30
type input "25100"
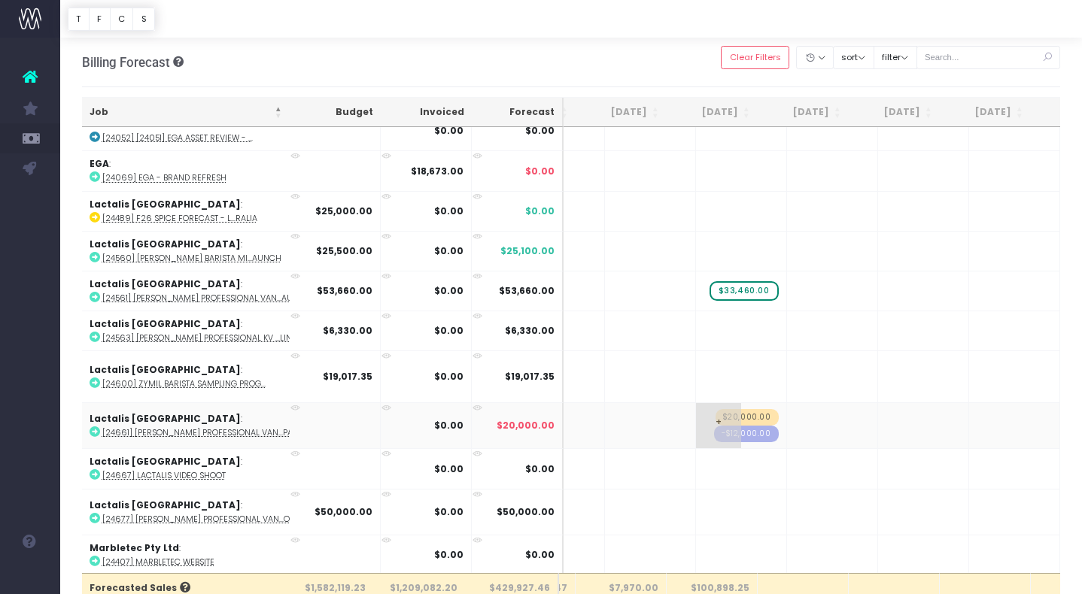
scroll to position [708, 372]
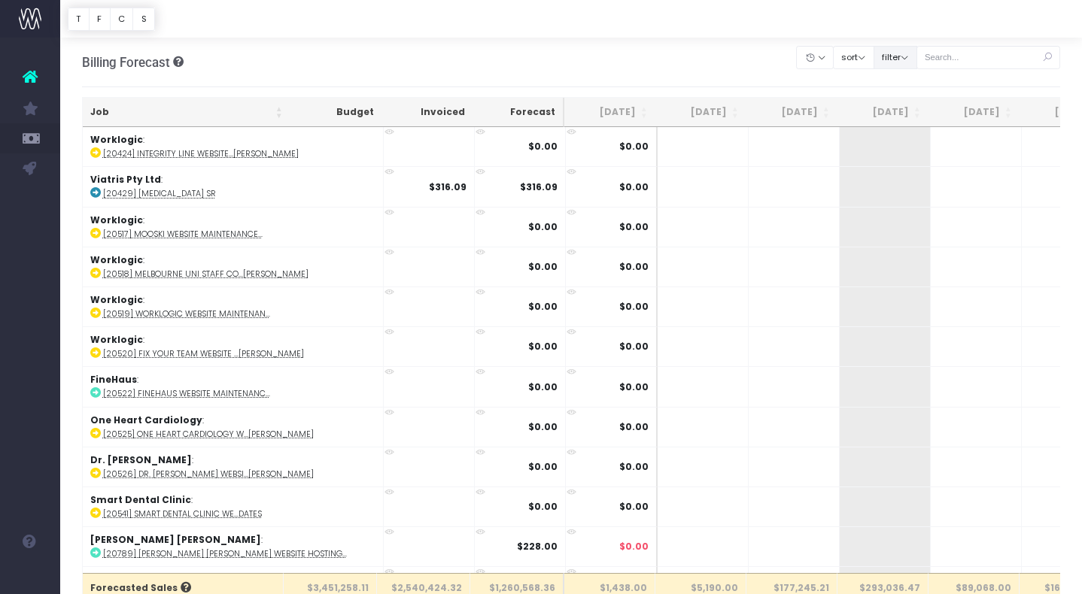
click at [916, 58] on button "filter" at bounding box center [895, 57] width 44 height 23
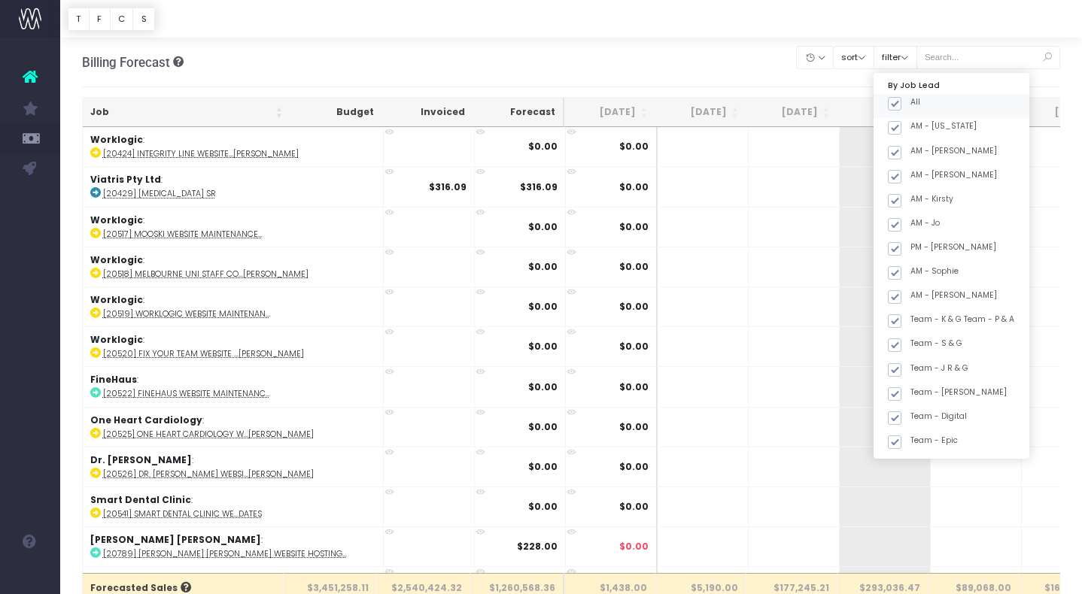
click at [901, 105] on span at bounding box center [895, 104] width 14 height 14
click at [911, 105] on input "All" at bounding box center [915, 101] width 10 height 10
checkbox input "false"
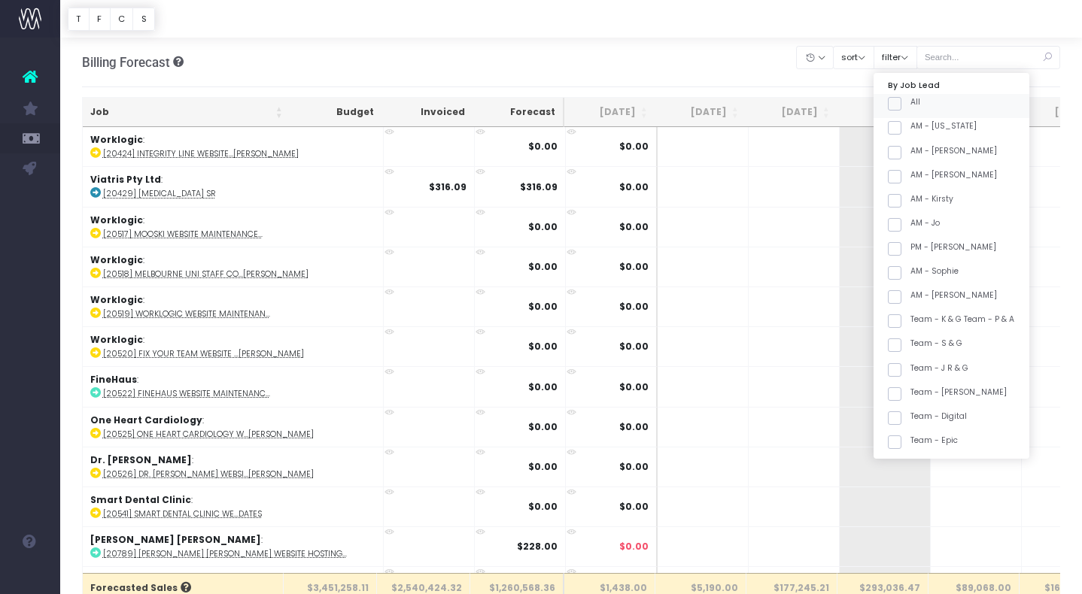
checkbox input "false"
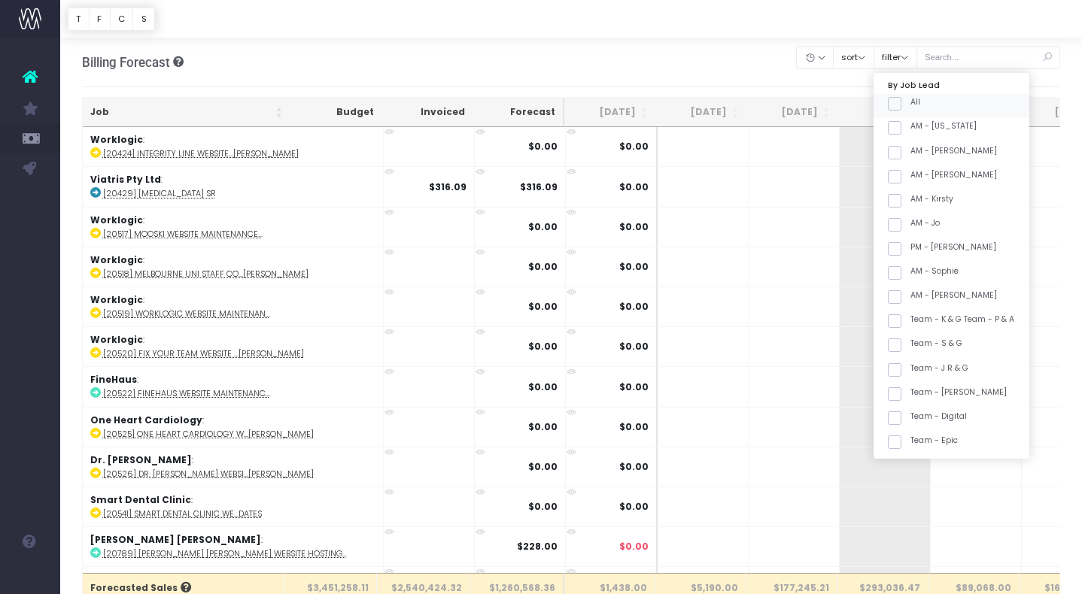
checkbox input "false"
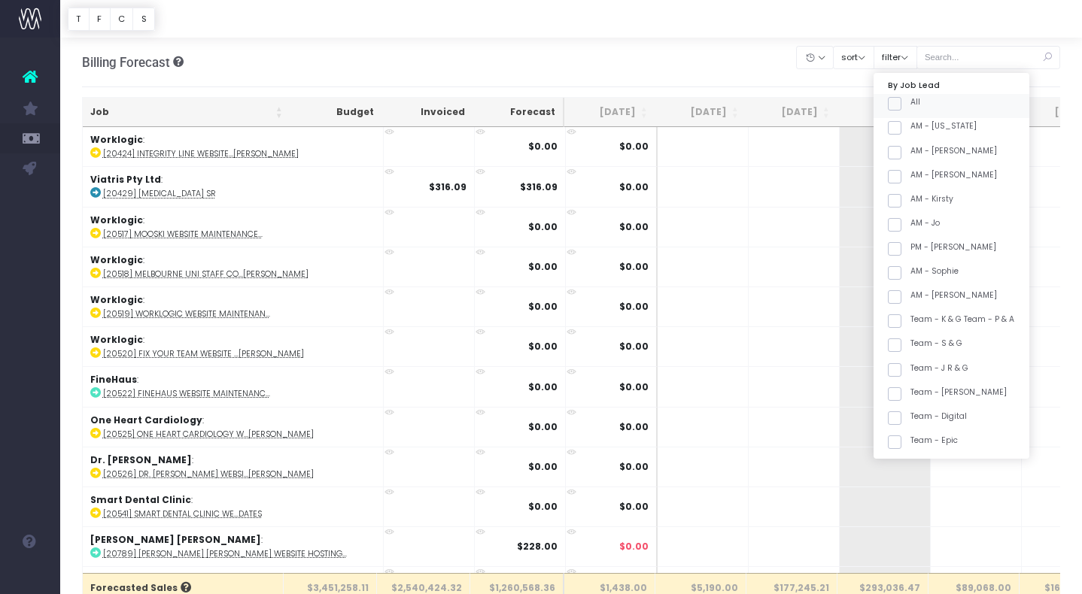
checkbox input "false"
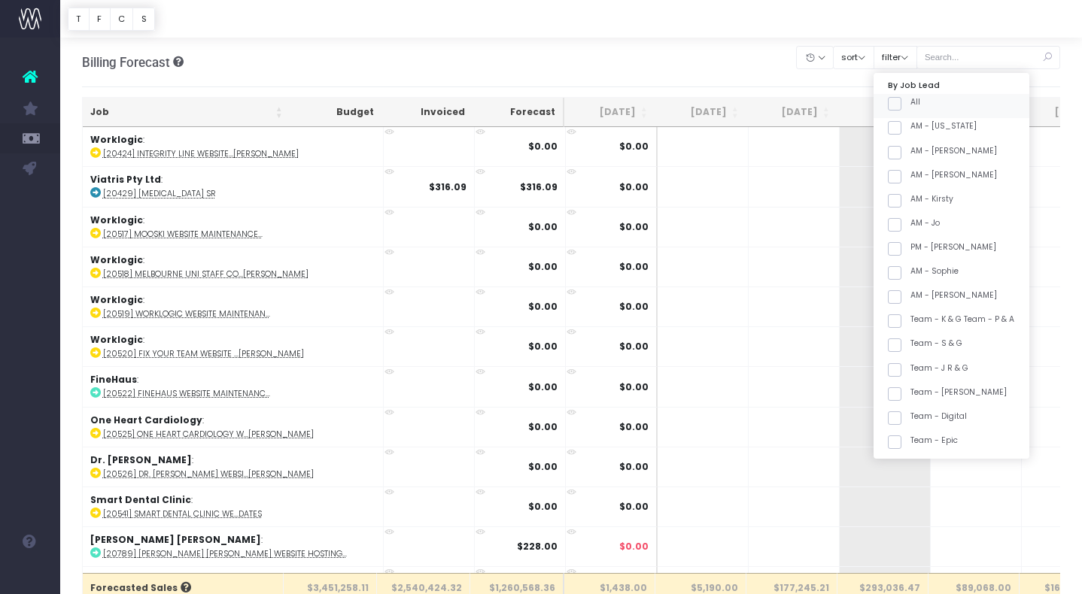
checkbox input "false"
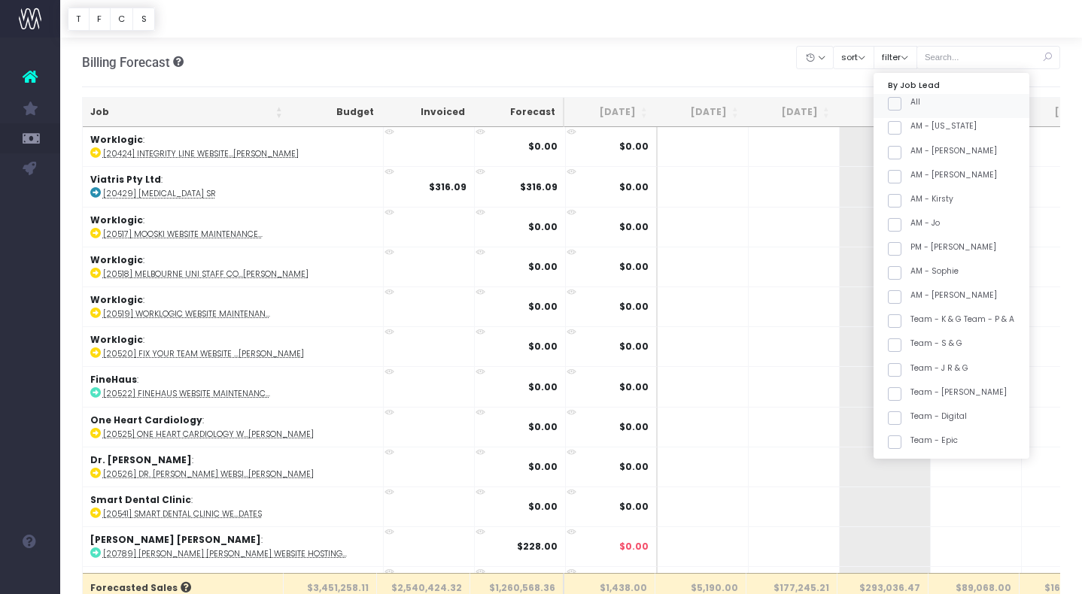
checkbox input "false"
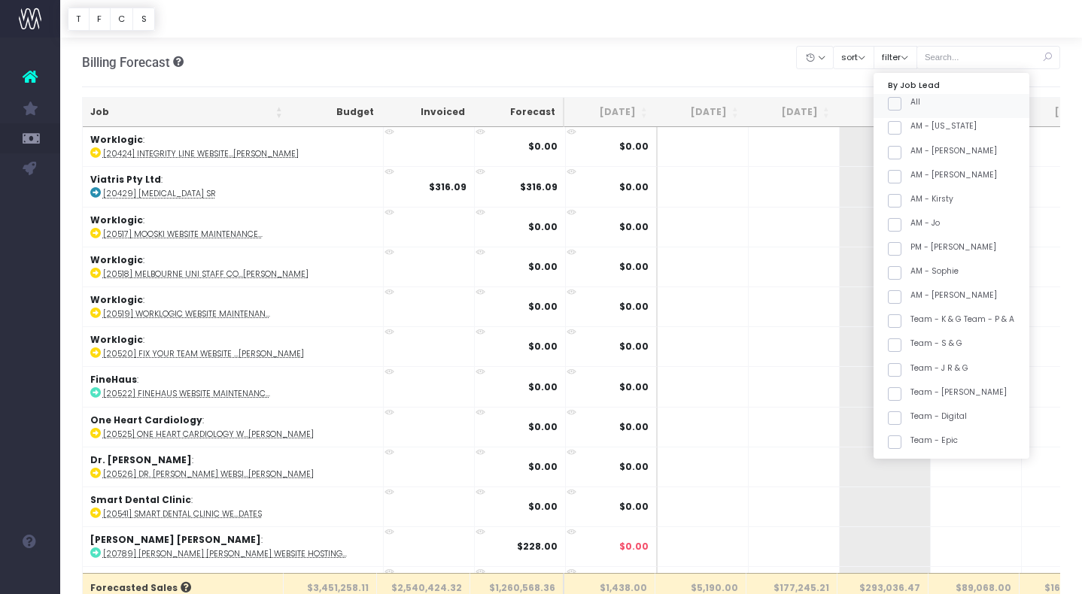
checkbox input "false"
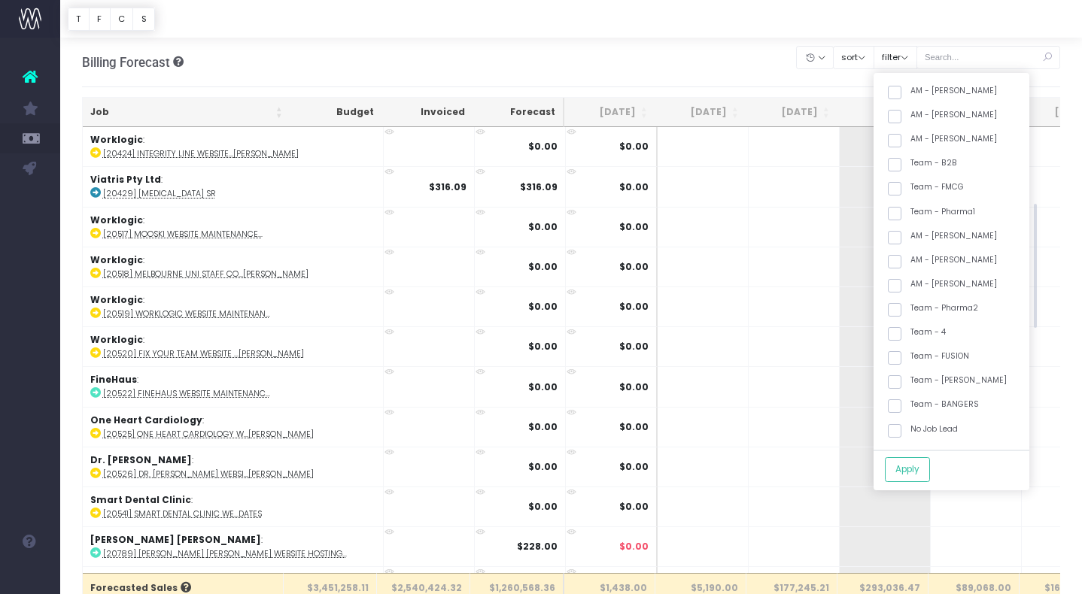
scroll to position [376, 0]
click at [920, 378] on label "Team - [PERSON_NAME]" at bounding box center [947, 378] width 119 height 12
click at [920, 378] on input "Team - [PERSON_NAME]" at bounding box center [915, 377] width 10 height 10
checkbox input "true"
click at [923, 472] on button "Apply" at bounding box center [907, 469] width 45 height 25
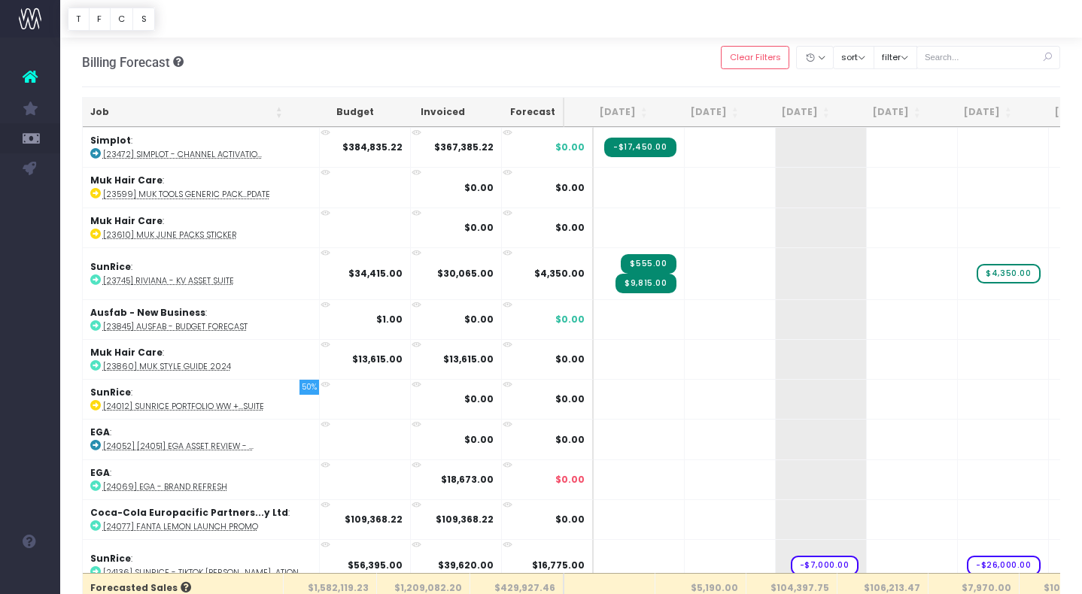
click at [202, 103] on th "Job" at bounding box center [187, 112] width 208 height 29
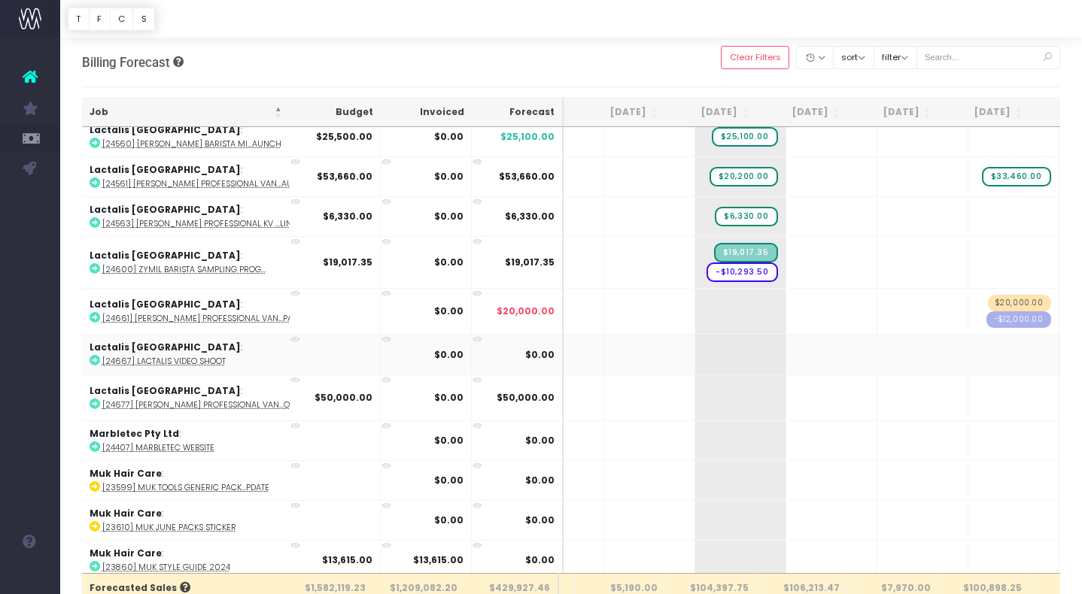
scroll to position [0, 0]
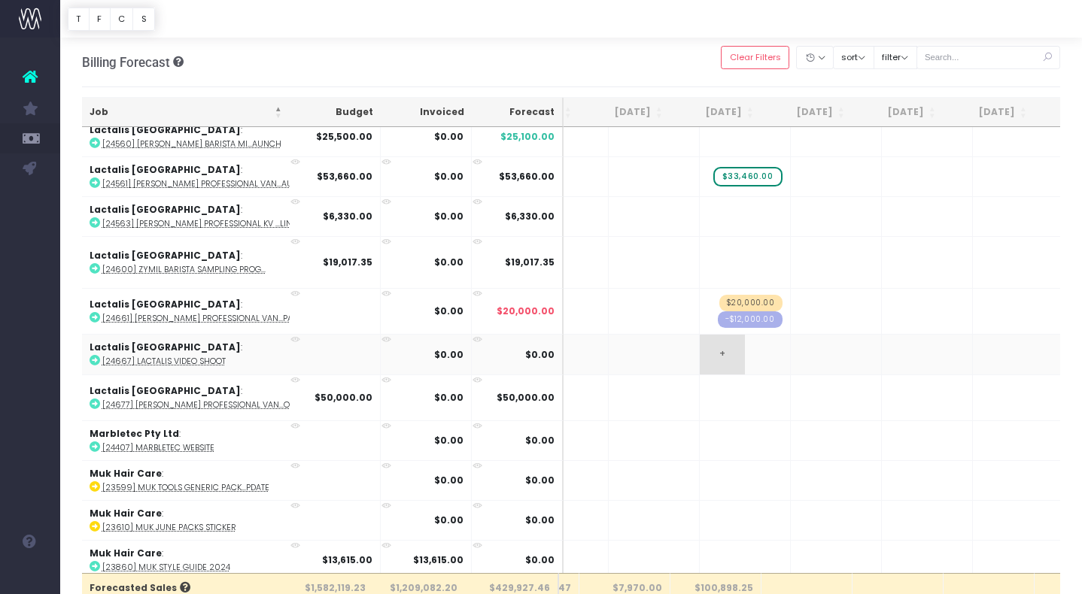
click at [700, 348] on span "+" at bounding box center [722, 354] width 45 height 39
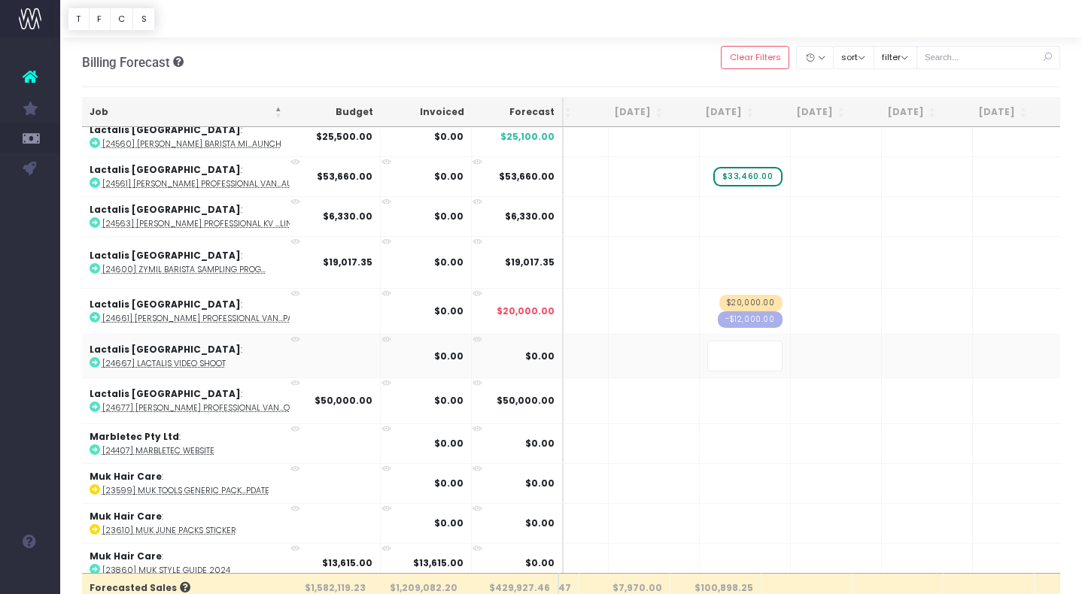
click at [723, 354] on input "text" at bounding box center [744, 356] width 75 height 30
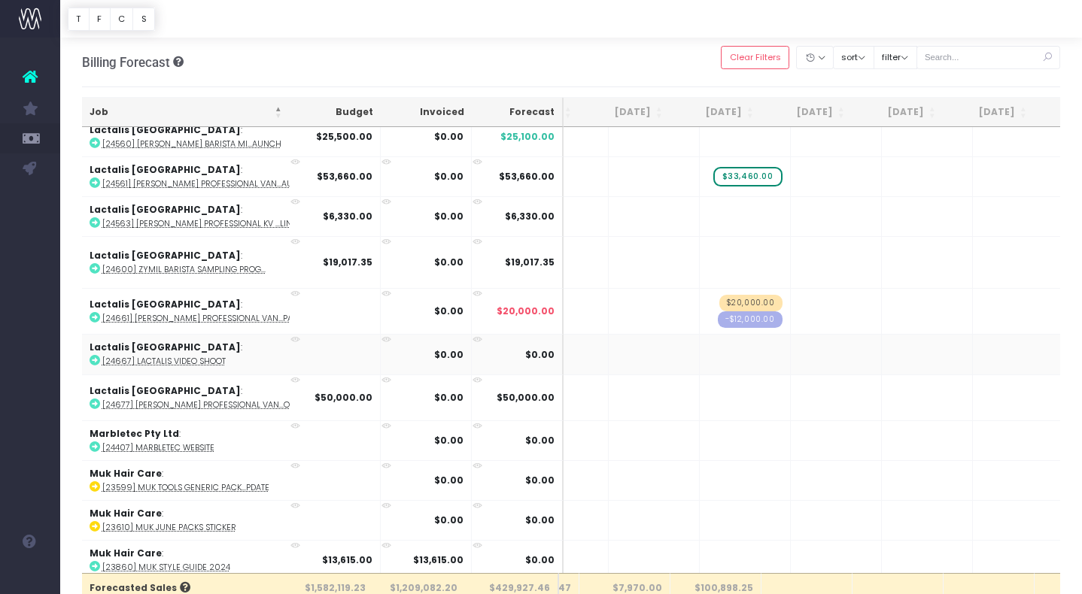
click at [296, 350] on icon at bounding box center [302, 353] width 13 height 13
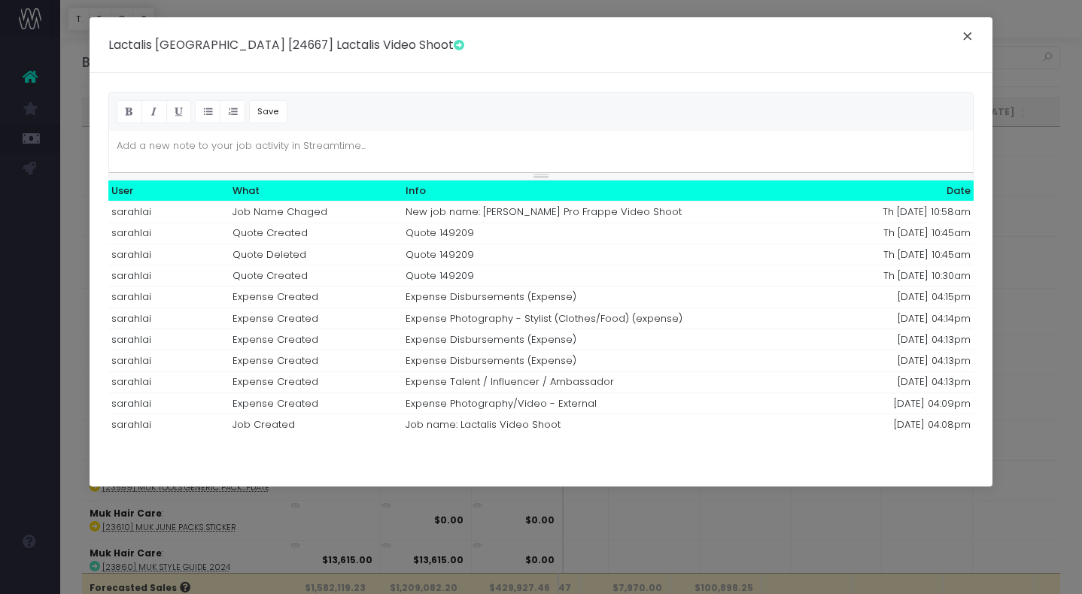
click at [968, 33] on button "×" at bounding box center [968, 38] width 32 height 24
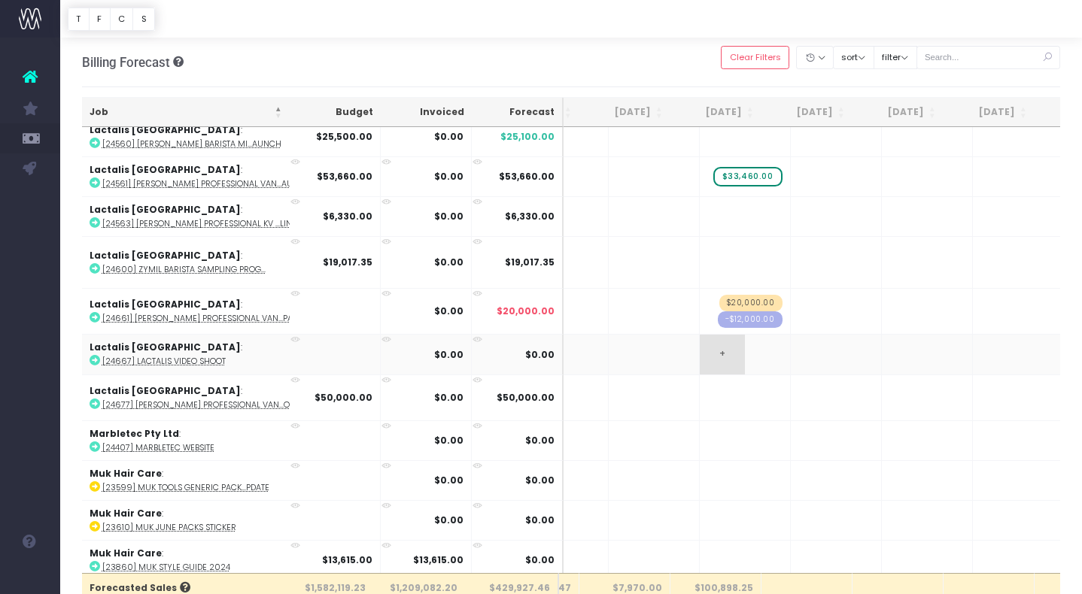
click at [700, 346] on span "+" at bounding box center [722, 354] width 45 height 39
click at [700, 348] on span "+" at bounding box center [722, 354] width 45 height 39
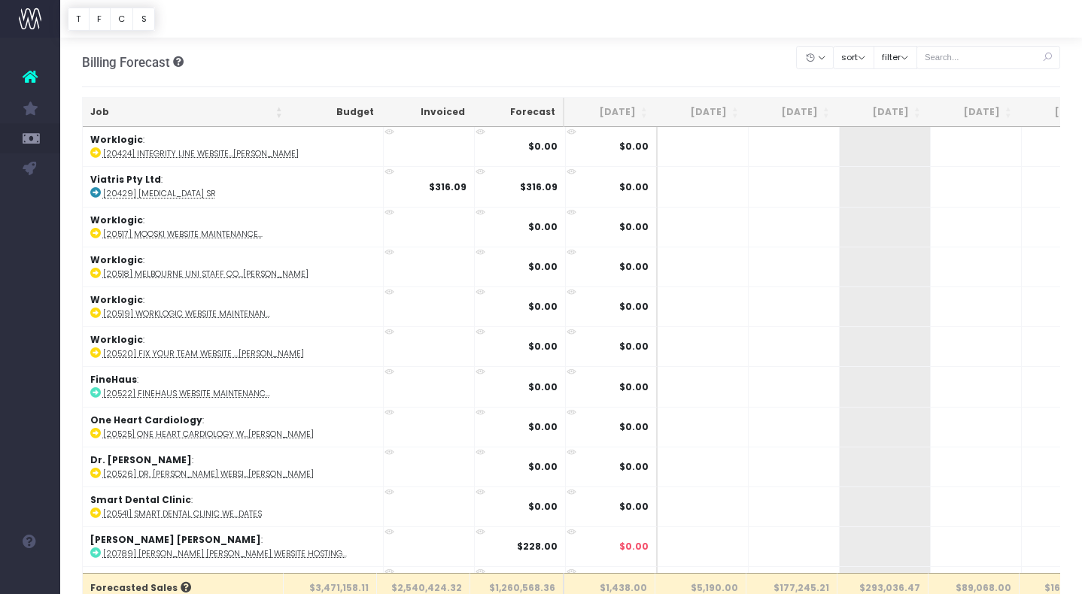
click at [185, 113] on th "Job" at bounding box center [187, 112] width 208 height 29
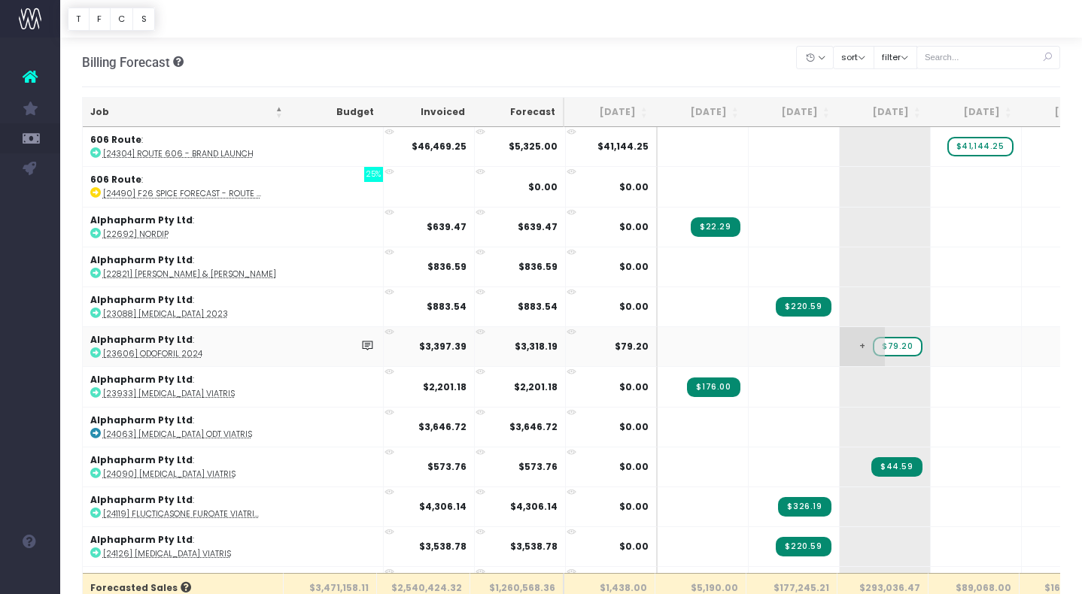
scroll to position [8, 0]
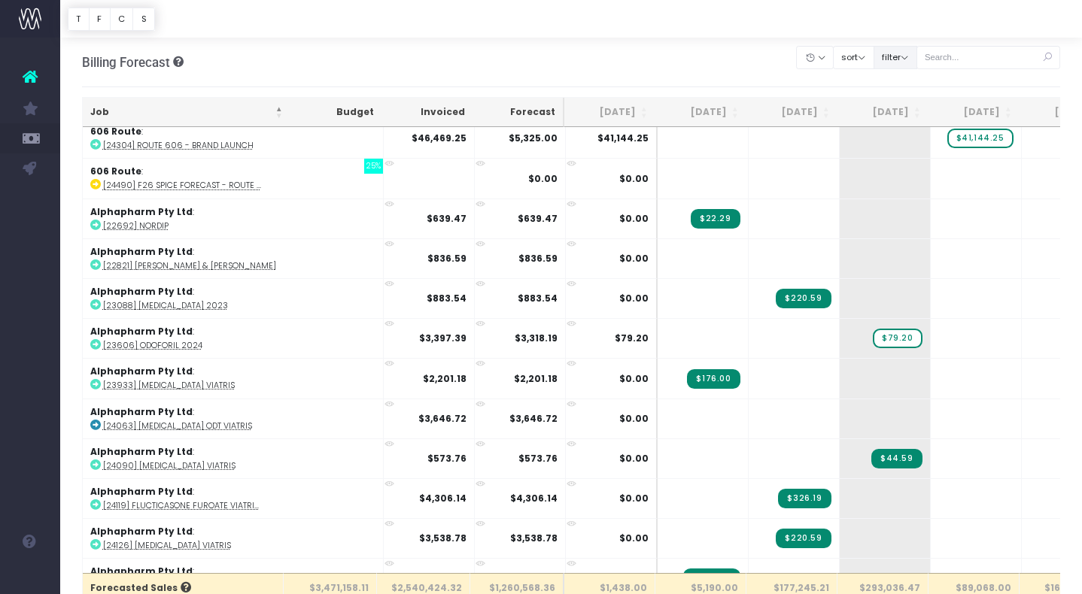
click at [917, 59] on button "filter" at bounding box center [895, 57] width 44 height 23
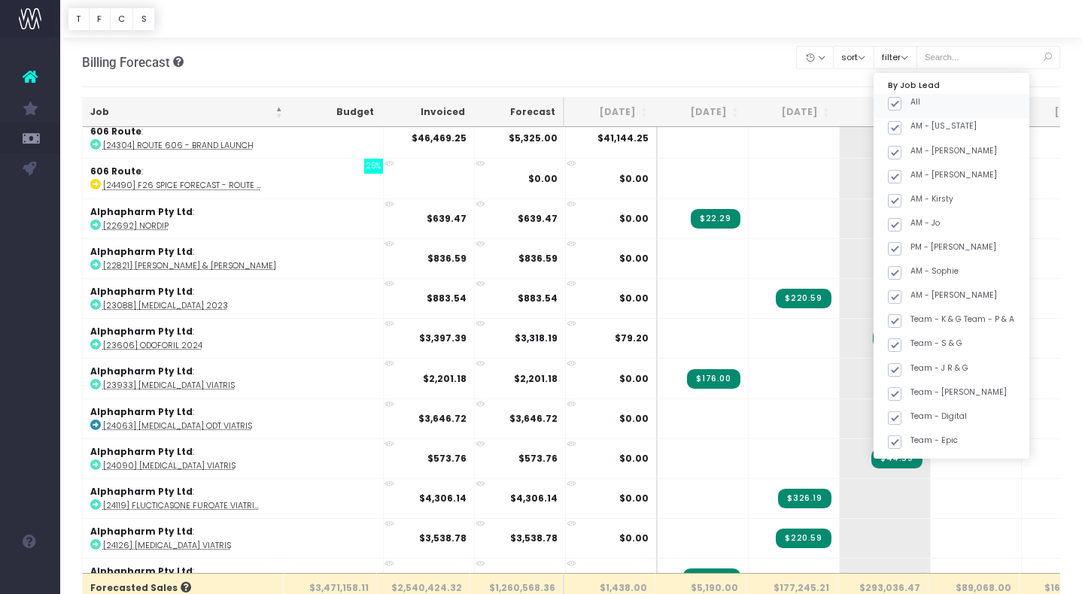
click at [901, 97] on span at bounding box center [895, 104] width 14 height 14
click at [916, 97] on input "All" at bounding box center [915, 101] width 10 height 10
checkbox input "false"
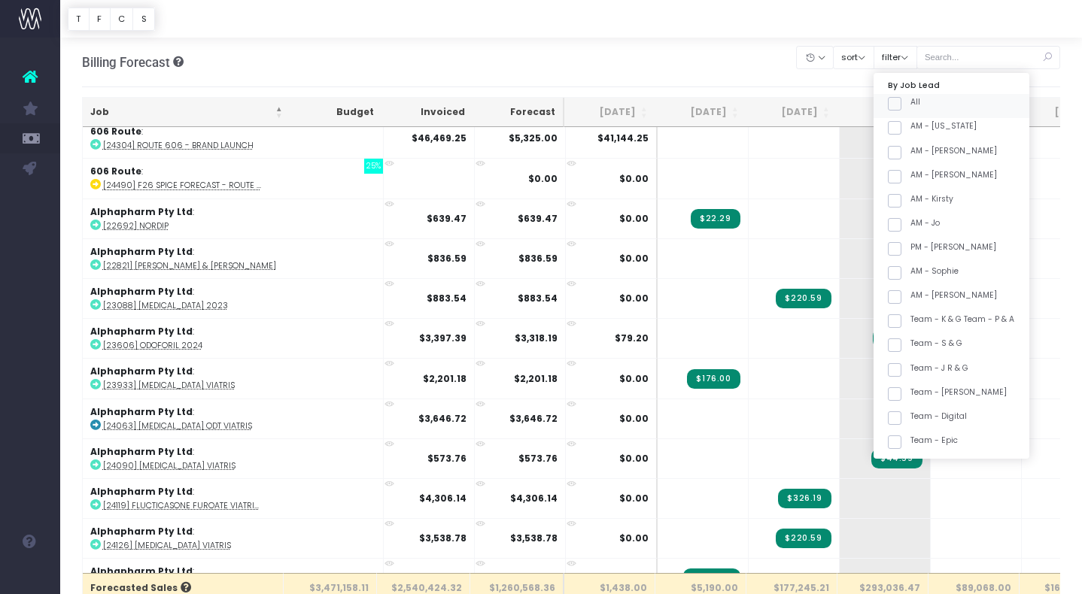
checkbox input "false"
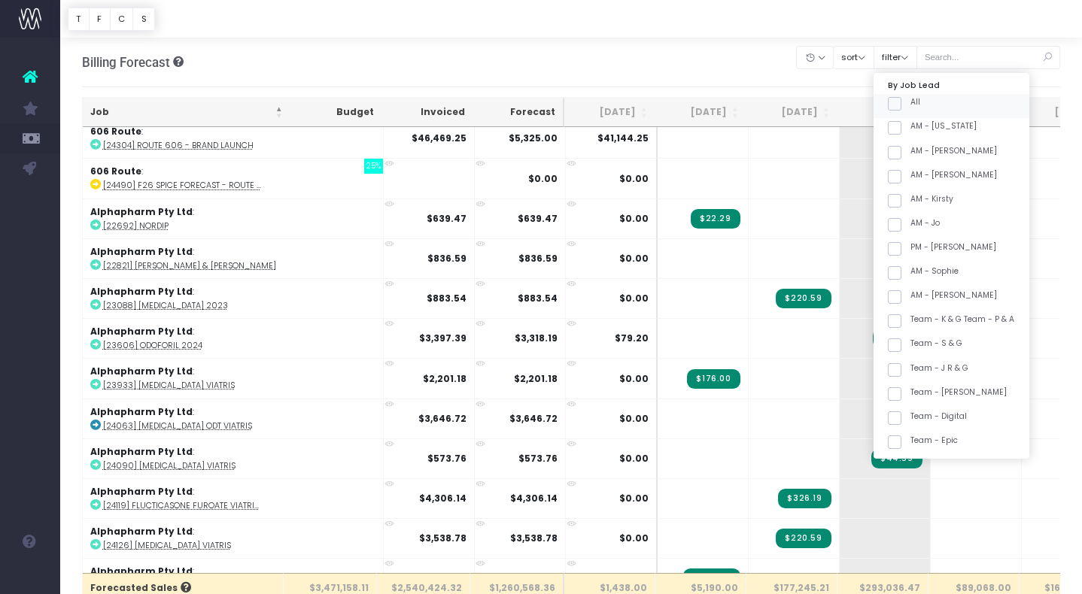
checkbox input "false"
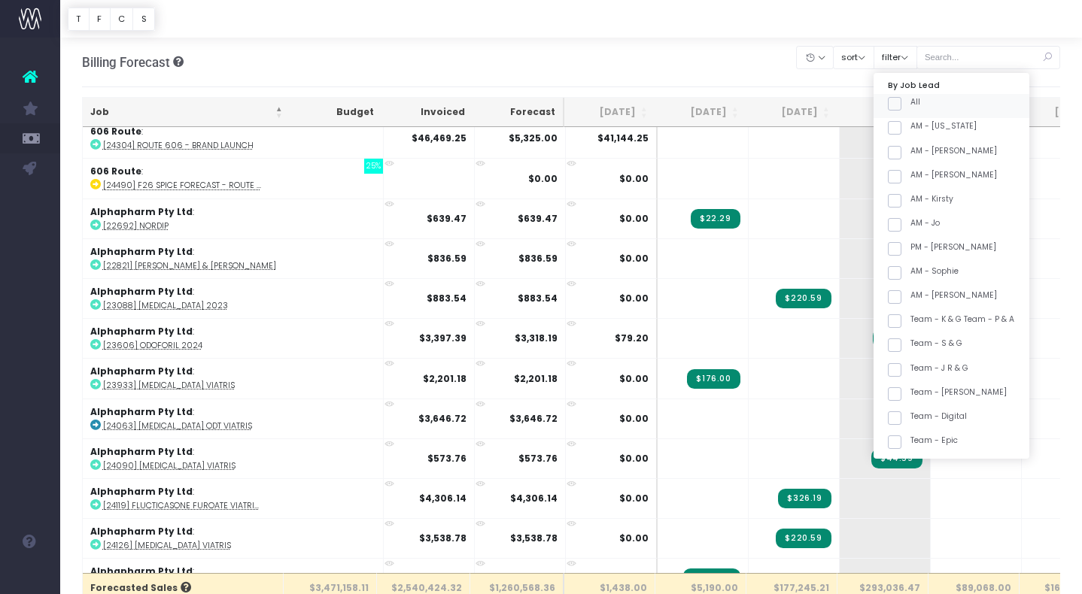
checkbox input "false"
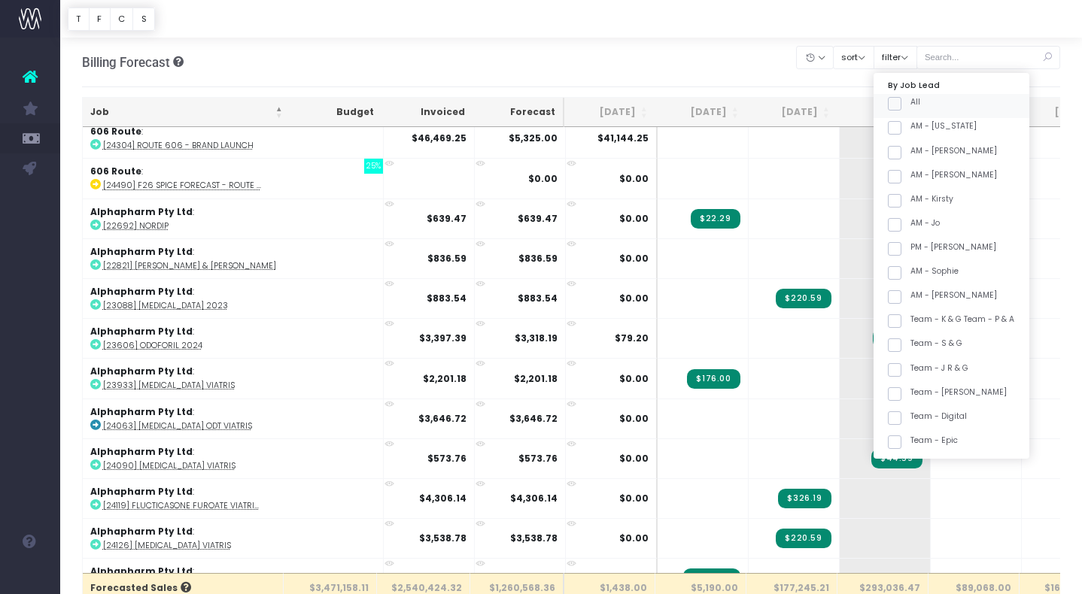
checkbox input "false"
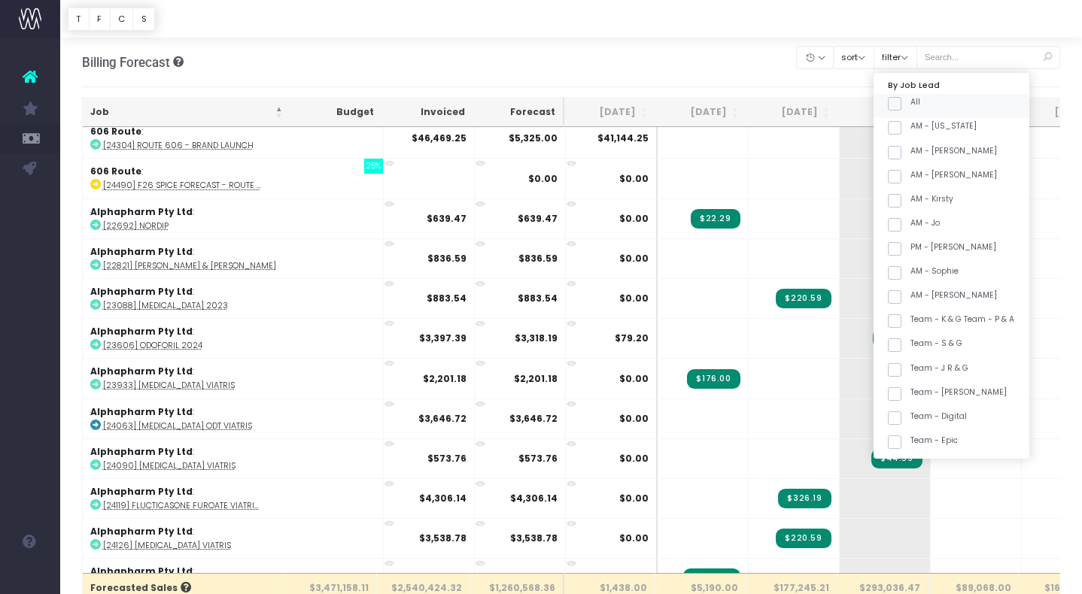
checkbox input "false"
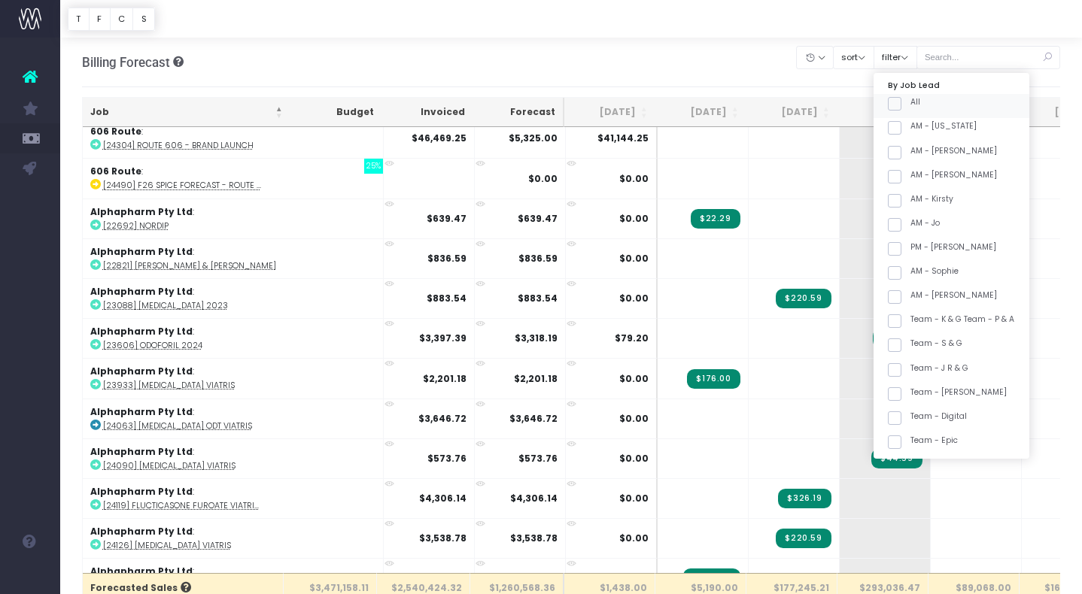
checkbox input "false"
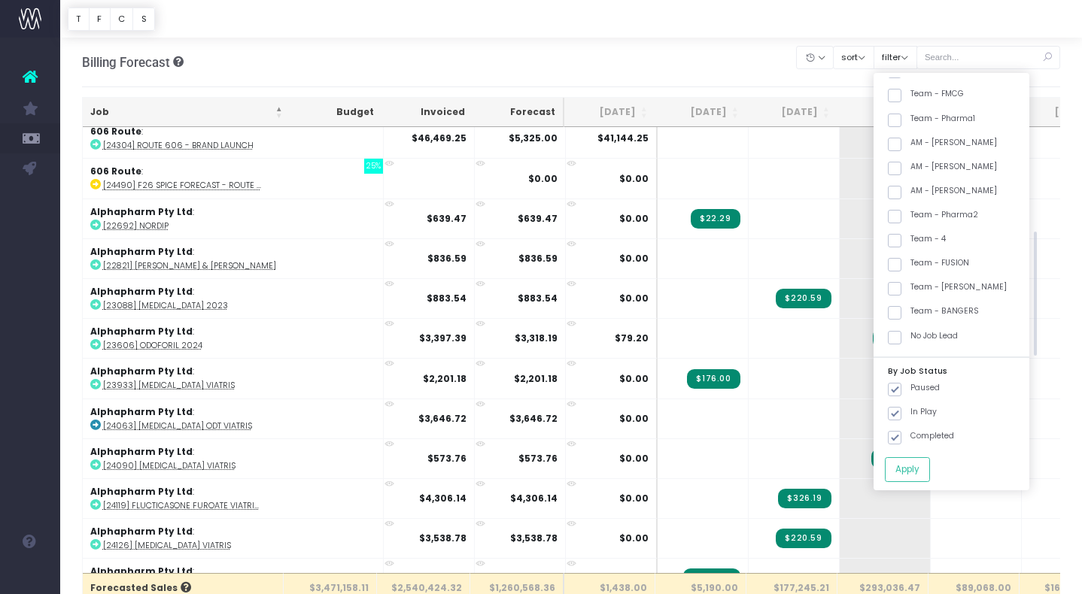
scroll to position [466, 0]
click at [901, 287] on span at bounding box center [895, 290] width 14 height 14
click at [910, 287] on input "Team - [PERSON_NAME]" at bounding box center [915, 287] width 10 height 10
checkbox input "true"
click at [919, 469] on button "Apply" at bounding box center [907, 469] width 45 height 25
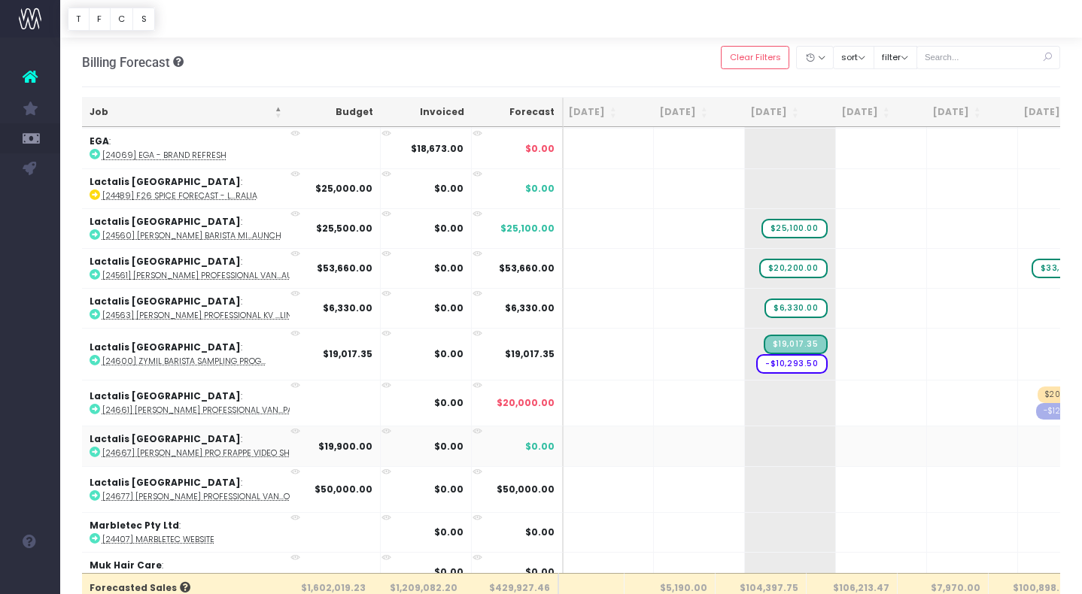
scroll to position [0, 0]
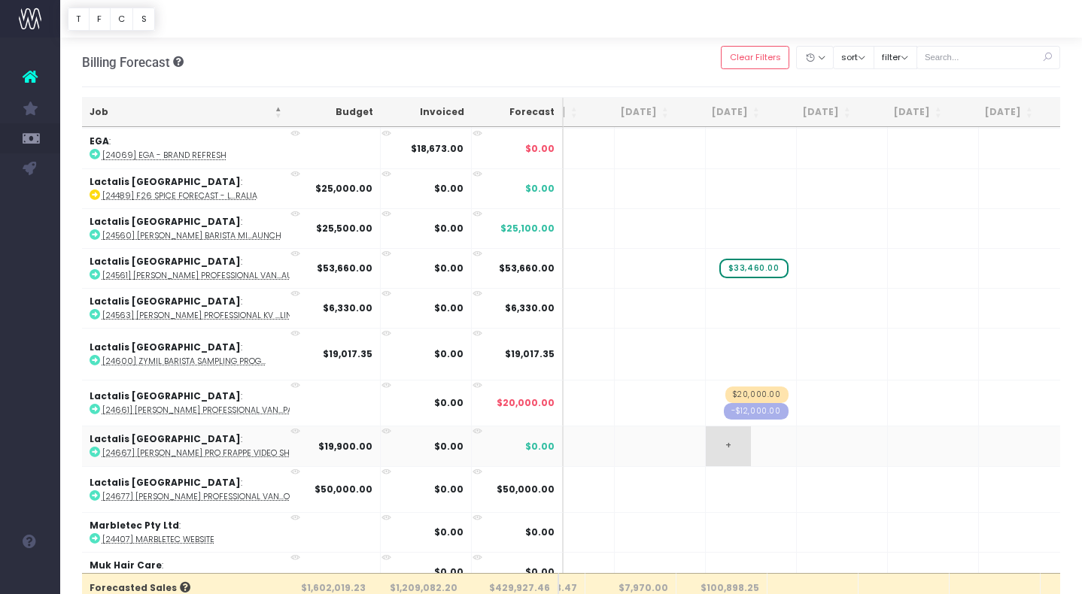
click at [707, 443] on span "+" at bounding box center [728, 446] width 45 height 39
click at [706, 453] on span "+" at bounding box center [728, 446] width 45 height 39
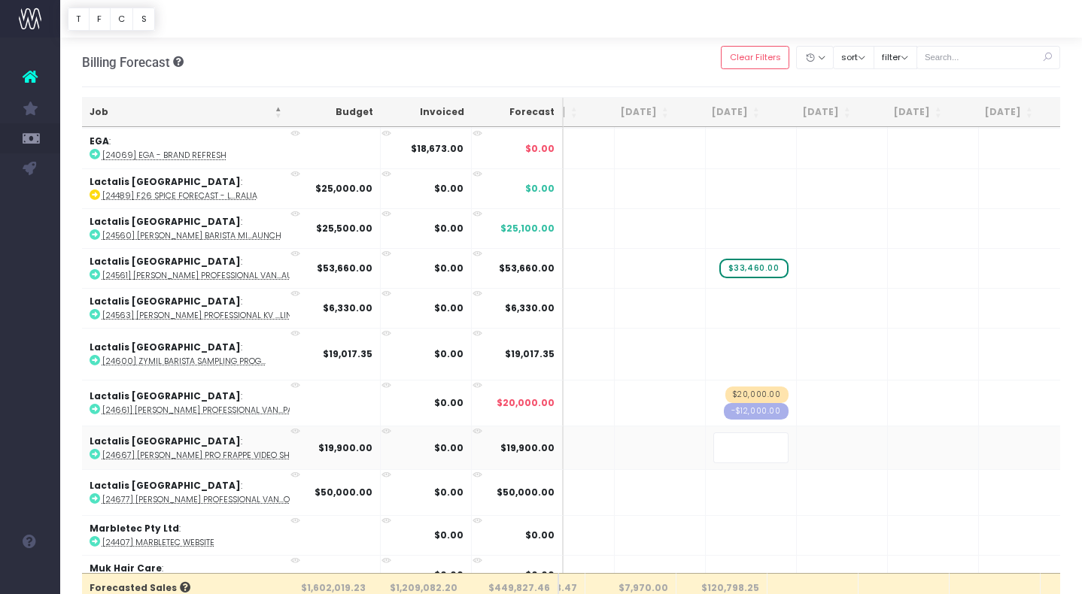
type input "-"
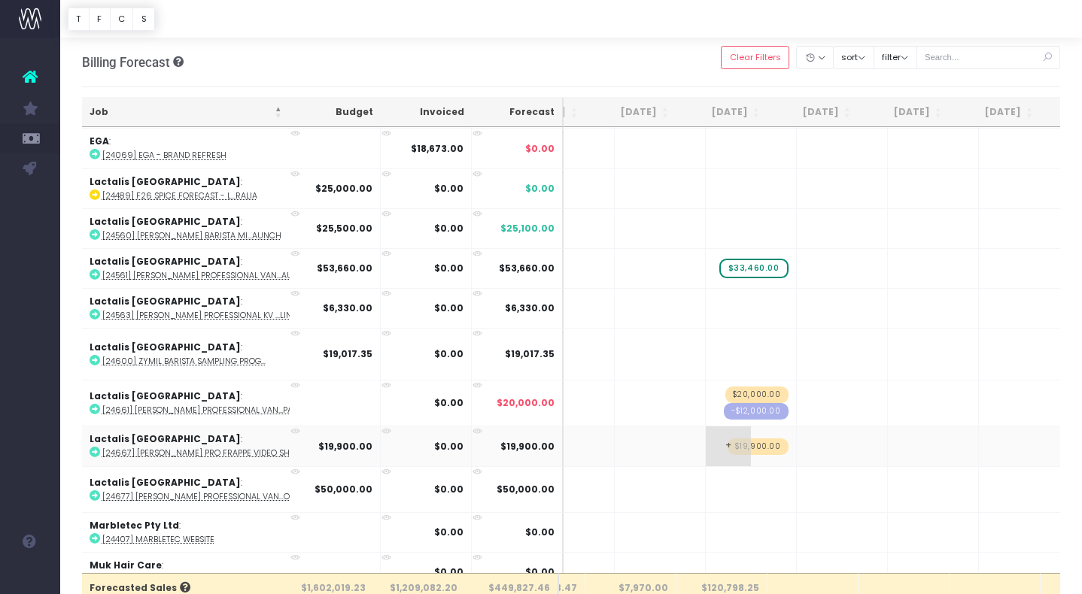
click at [706, 436] on span "+" at bounding box center [728, 446] width 45 height 39
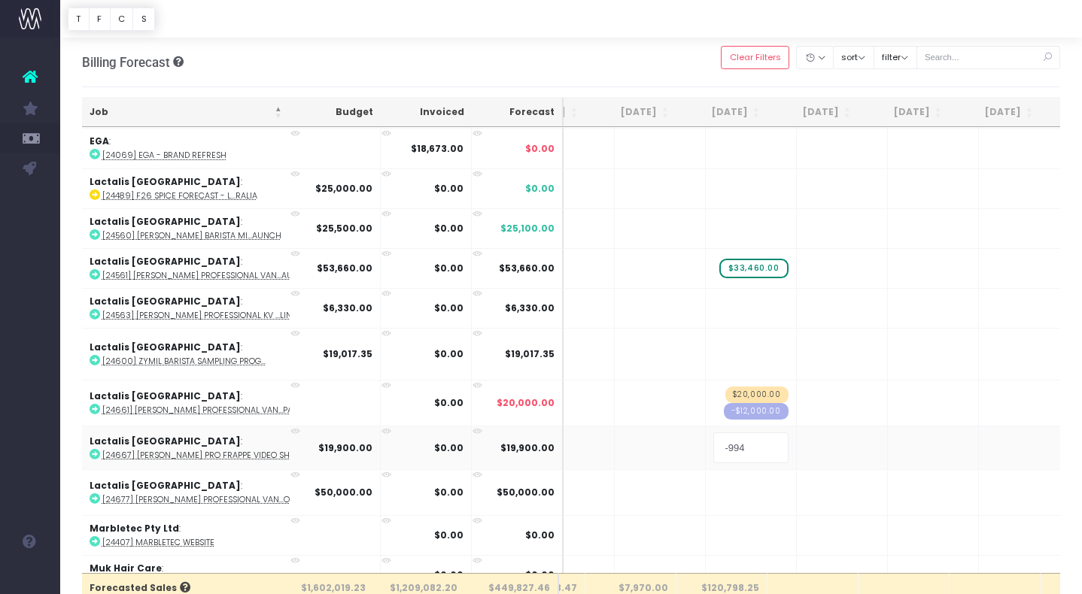
type input "-9940"
click at [779, 475] on body "Oh my... this is bad. [PERSON_NAME] wasn't able to load this page. Please conta…" at bounding box center [541, 297] width 1082 height 594
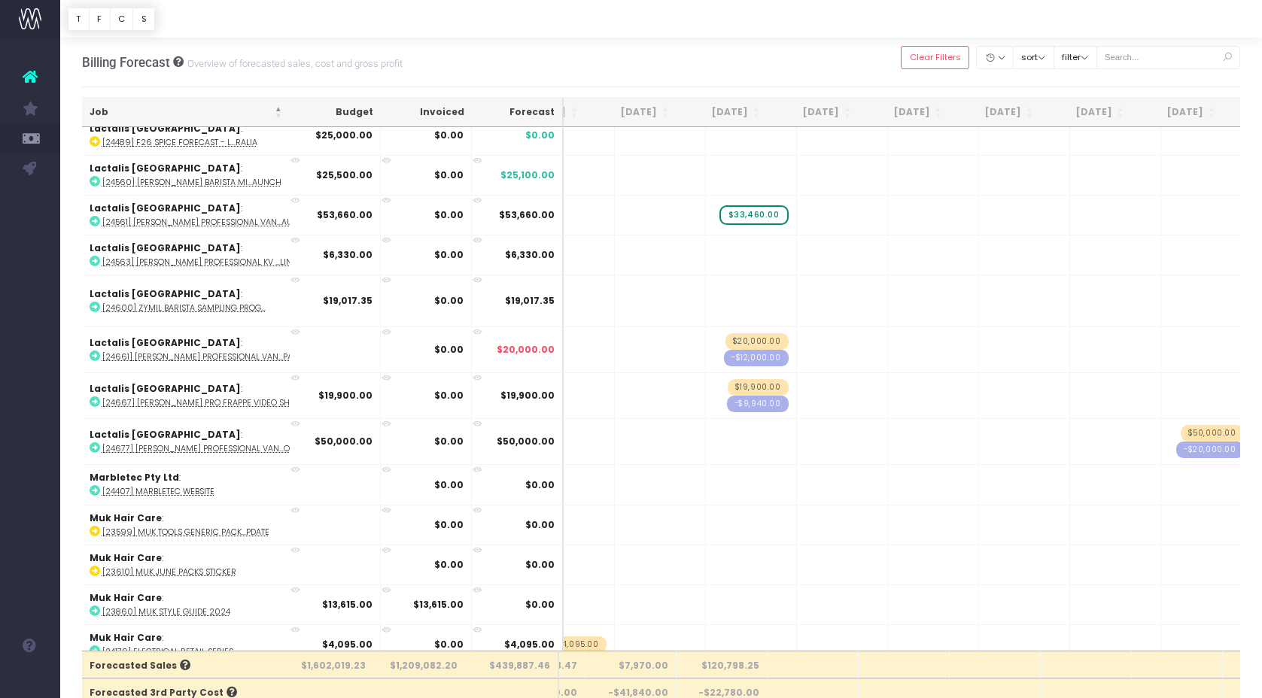
scroll to position [5, 0]
